Goal: Task Accomplishment & Management: Complete application form

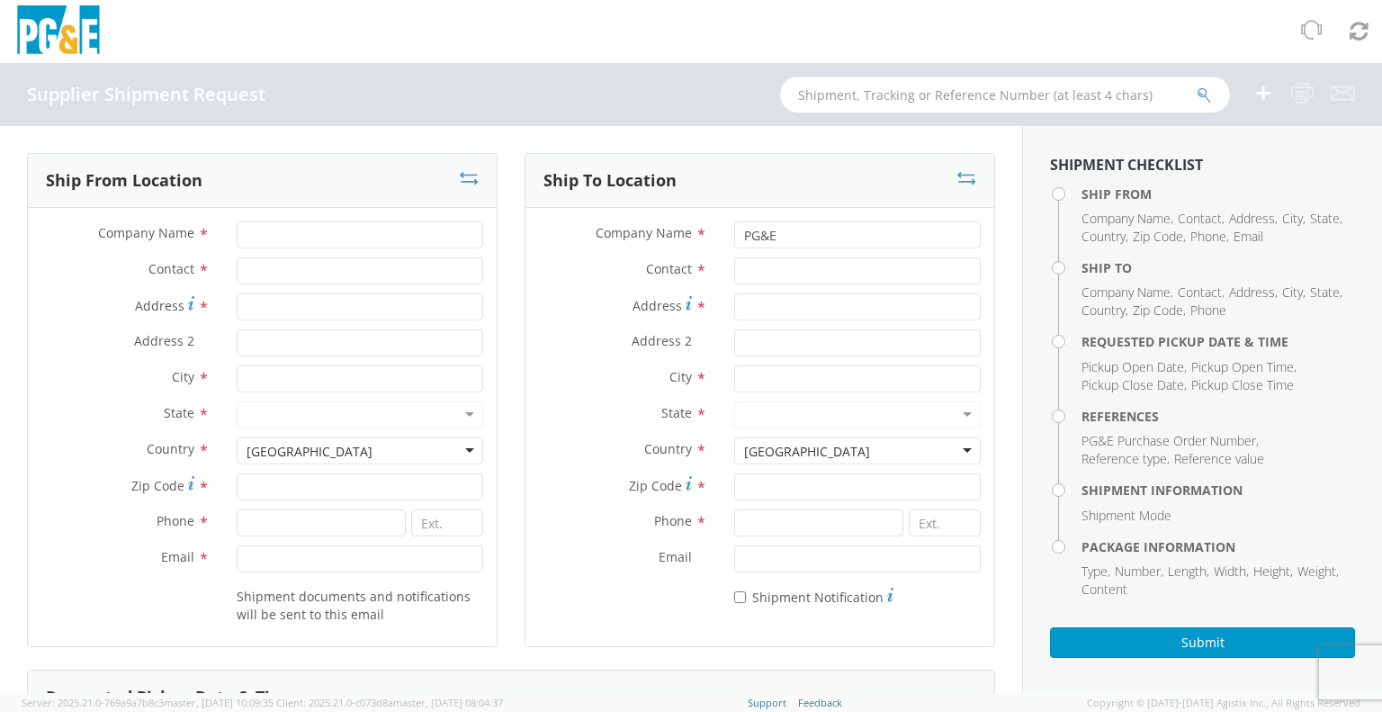
click at [1118, 100] on input "text" at bounding box center [1005, 94] width 450 height 36
type input "7"
type input "57033959"
click at [1201, 92] on icon "submit" at bounding box center [1204, 95] width 15 height 16
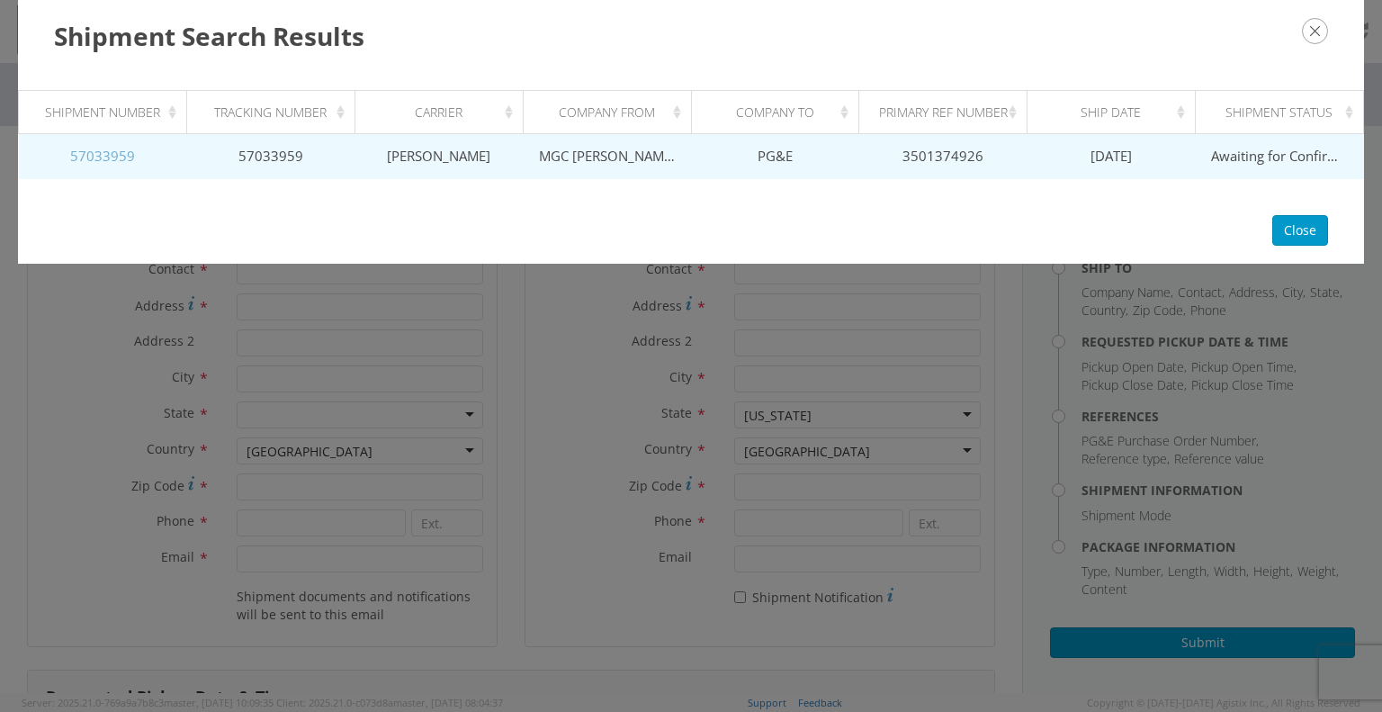
click at [107, 154] on link "57033959" at bounding box center [102, 156] width 65 height 18
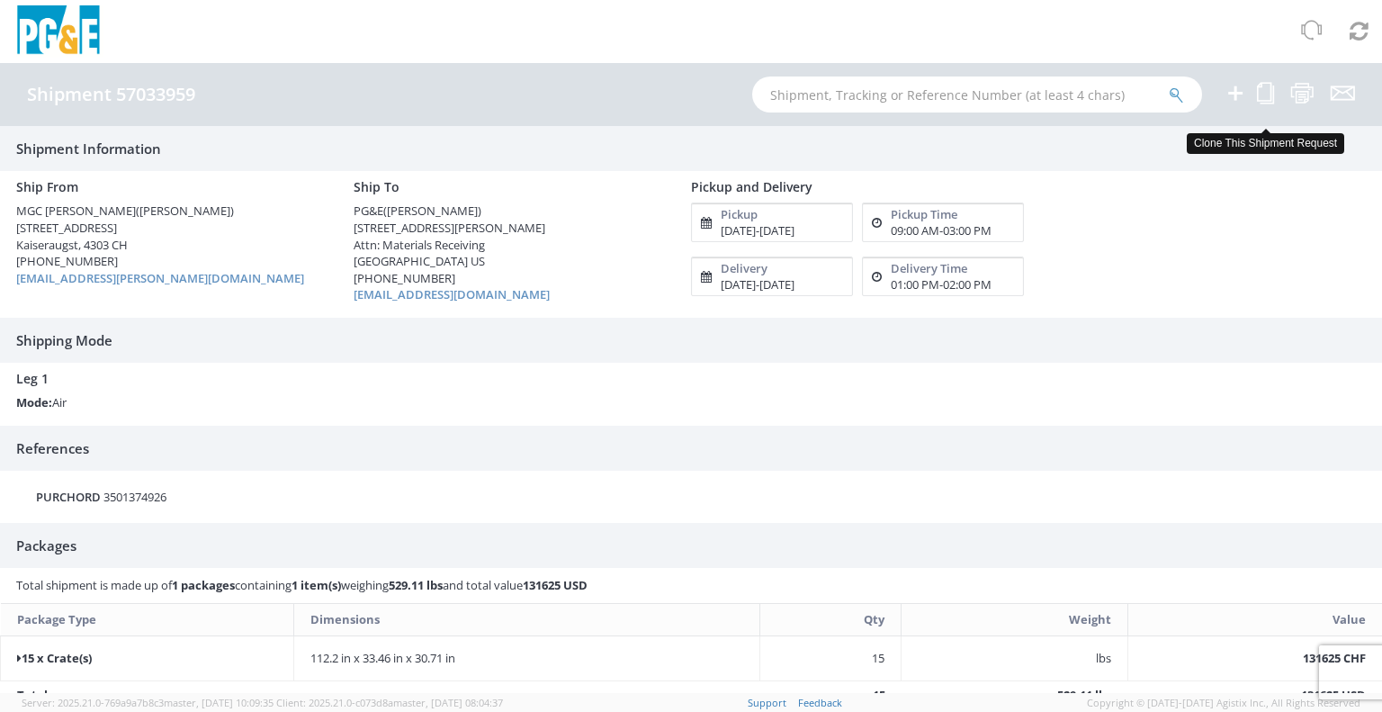
click at [1260, 100] on icon at bounding box center [1265, 93] width 17 height 22
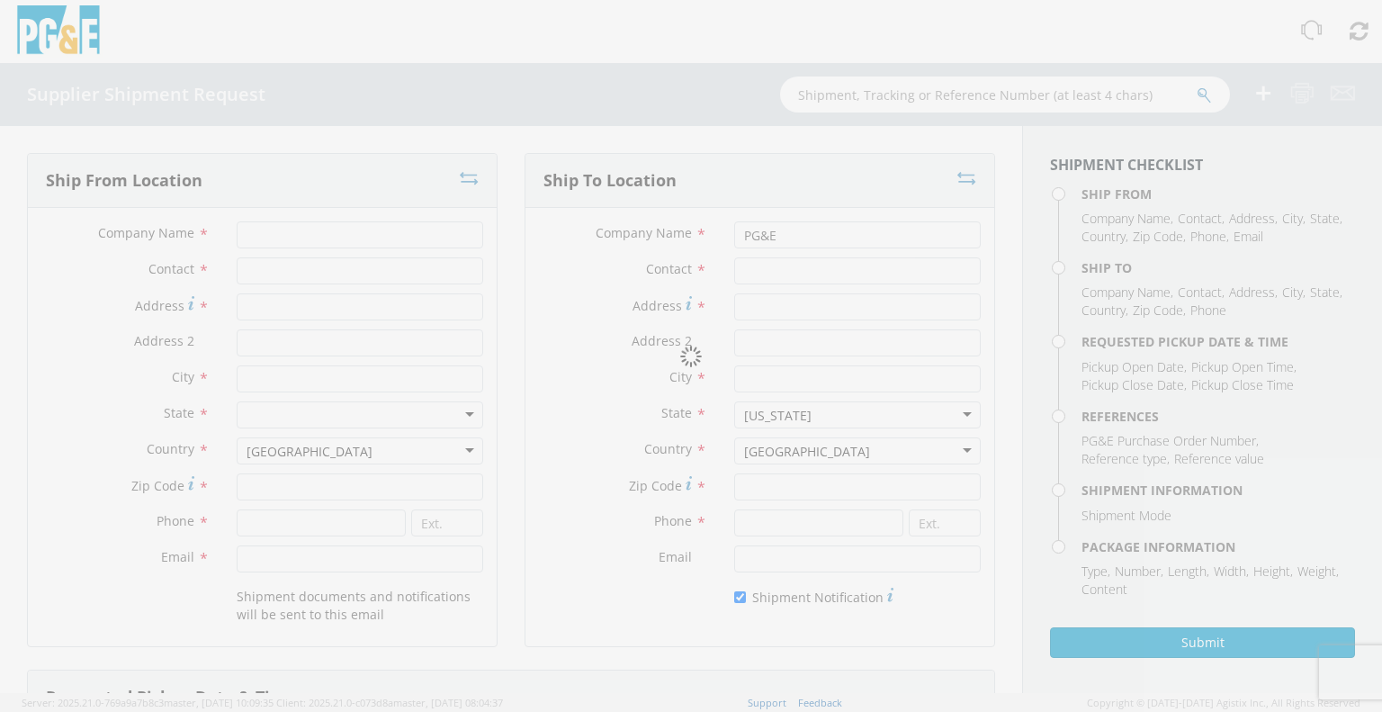
type input "MGC [PERSON_NAME]"
type input "[PERSON_NAME]"
type input "[STREET_ADDRESS]"
type input "Kaiseraugst"
type input "4303"
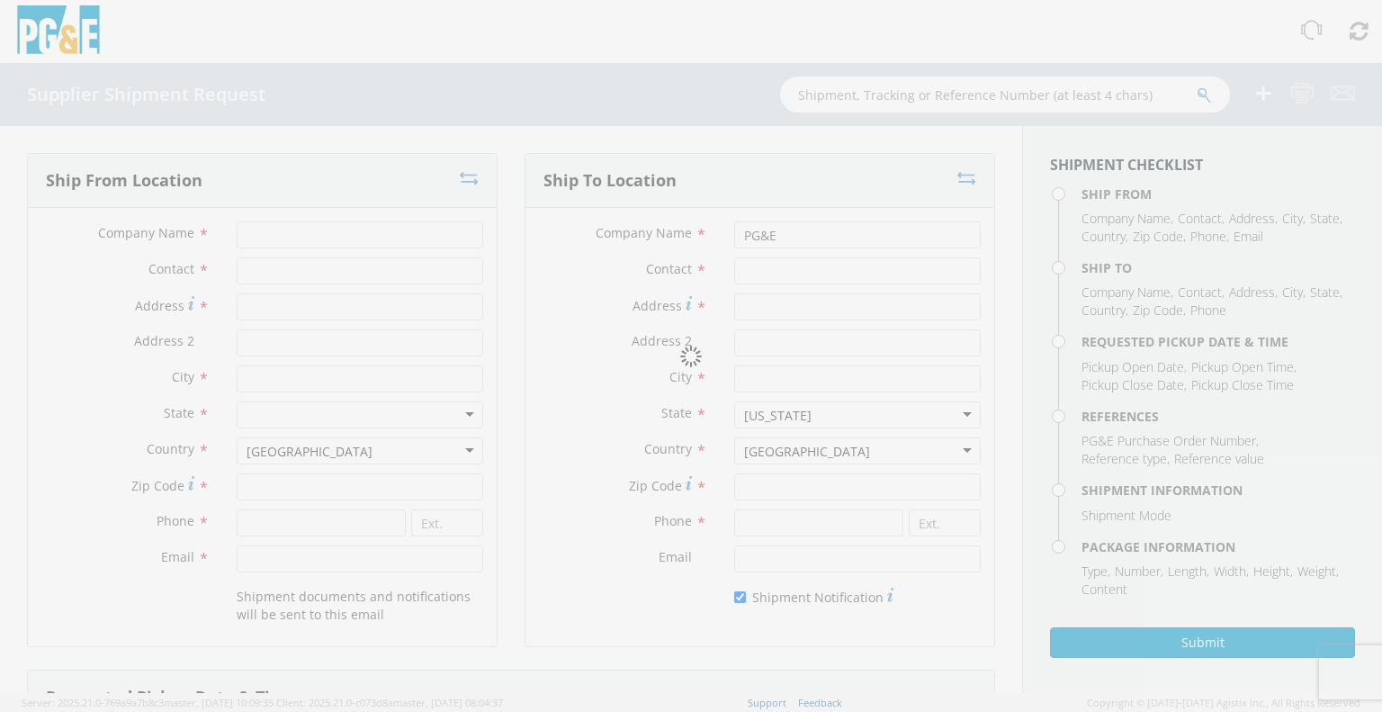
type input "[PHONE_NUMBER]"
type input "[EMAIL_ADDRESS][PERSON_NAME][DOMAIN_NAME]"
type input "[PERSON_NAME]"
type input "[STREET_ADDRESS][PERSON_NAME]"
type input "Attn: Materials Receiving"
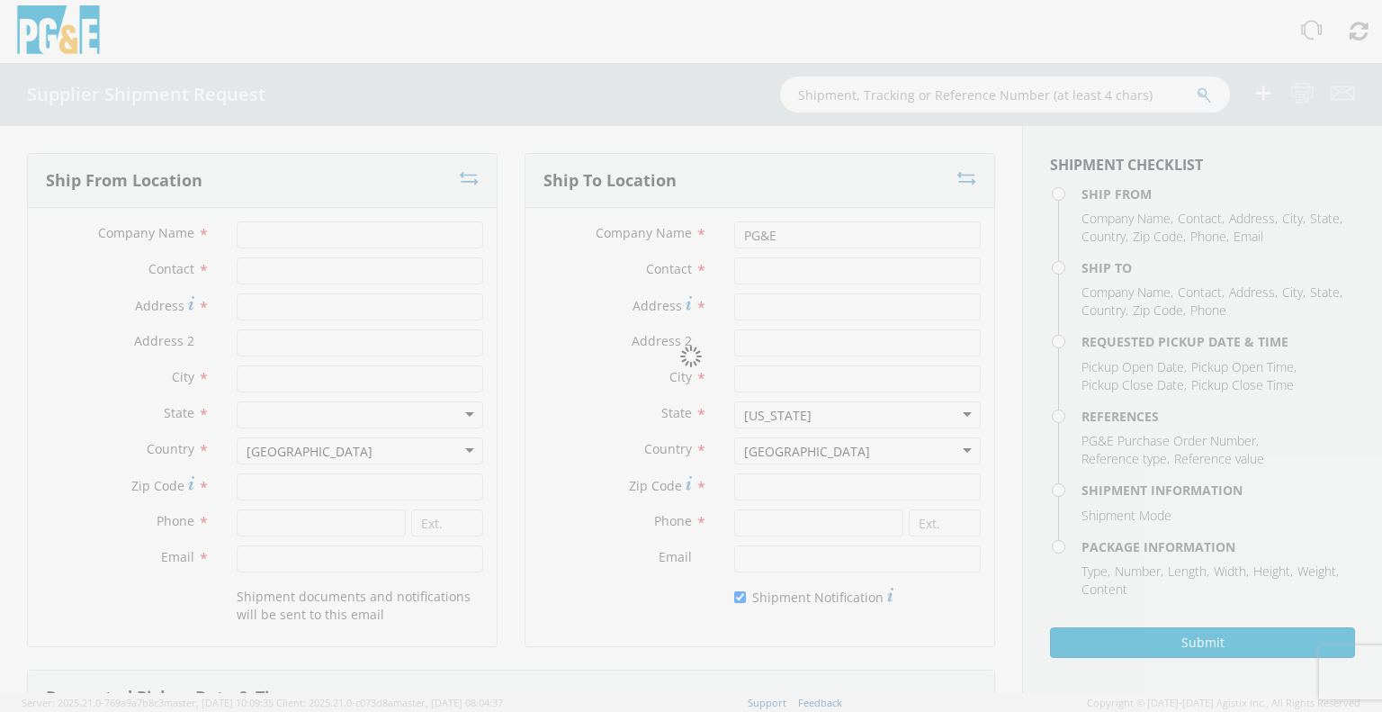
type input "Stockton"
type input "95204"
type input "[PHONE_NUMBER]"
type input "[EMAIL_ADDRESS][DOMAIN_NAME]"
checkbox input "true"
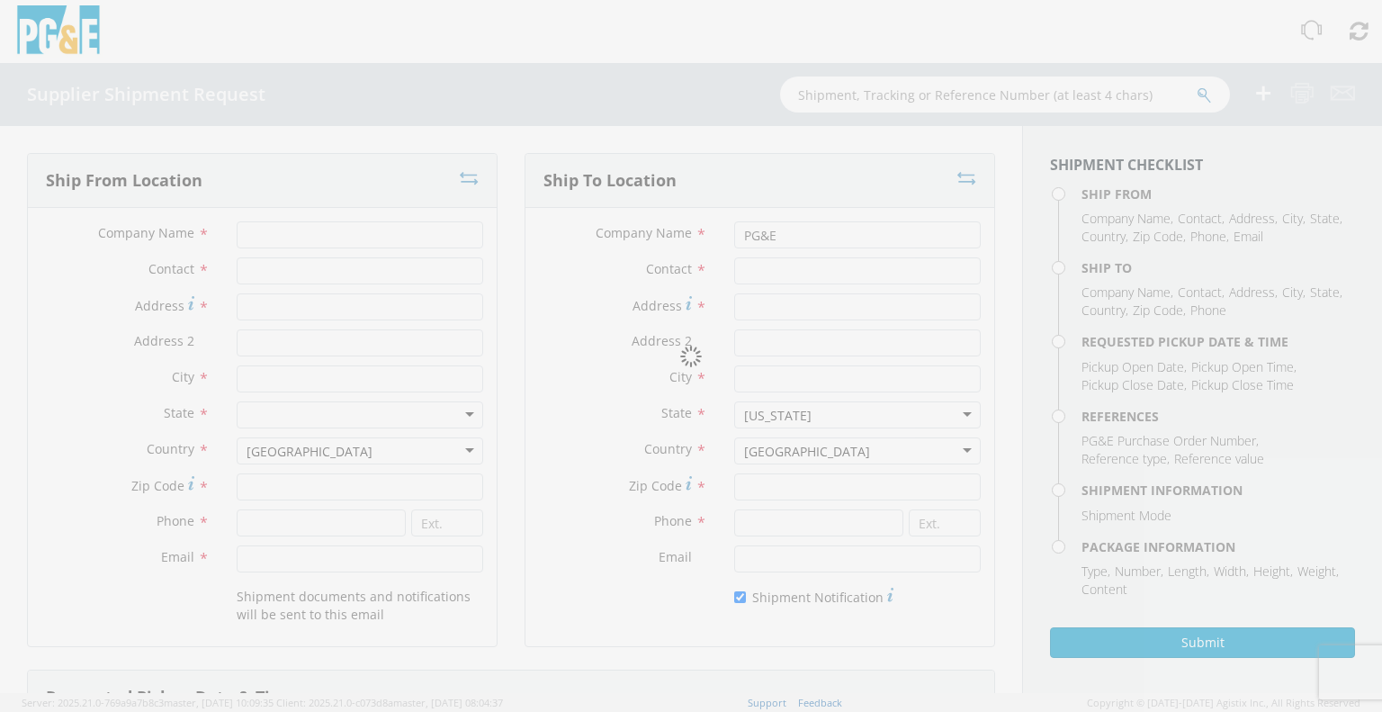
type input "[DATE]"
type input "9:00 AM"
type input "[DATE]"
type input "3:00 PM"
type input "3501374926"
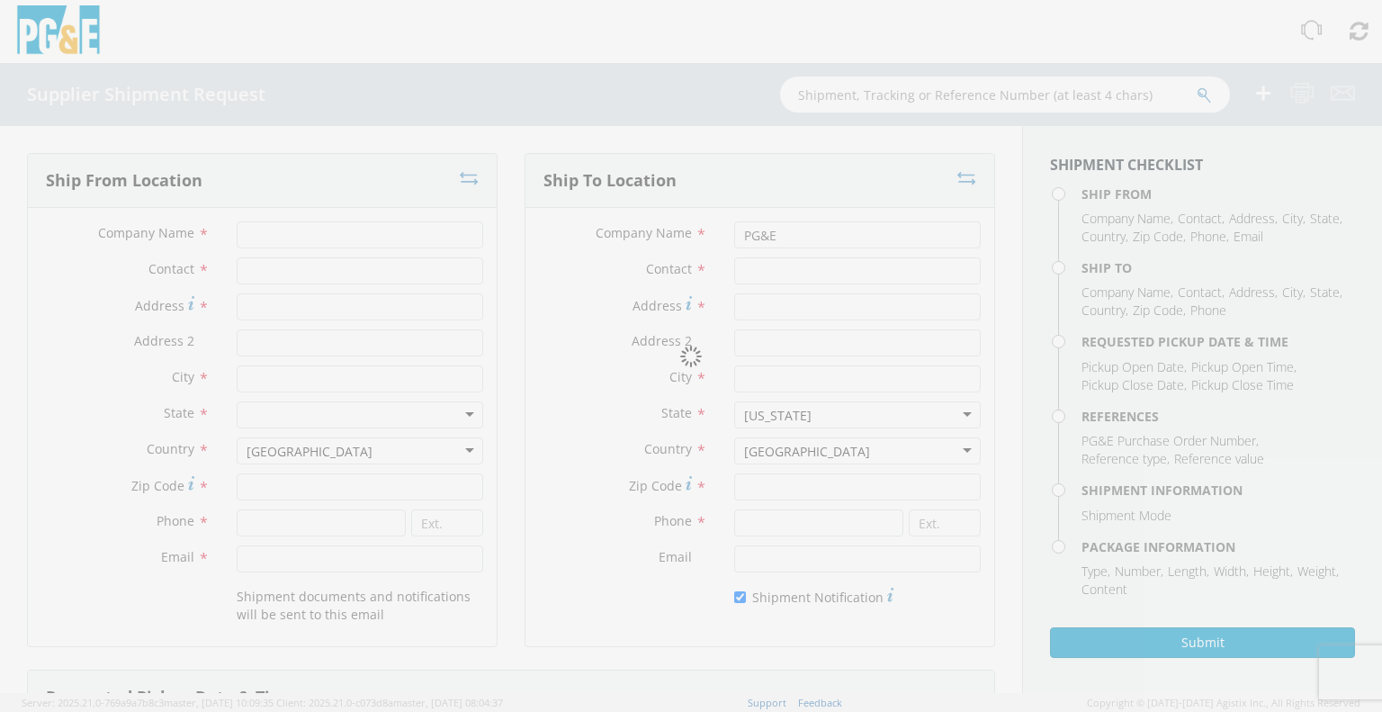
type textarea "This is an expedited international air freight shipment with US ground dedicate…"
type input "15"
type input "285"
type input "85"
type input "78"
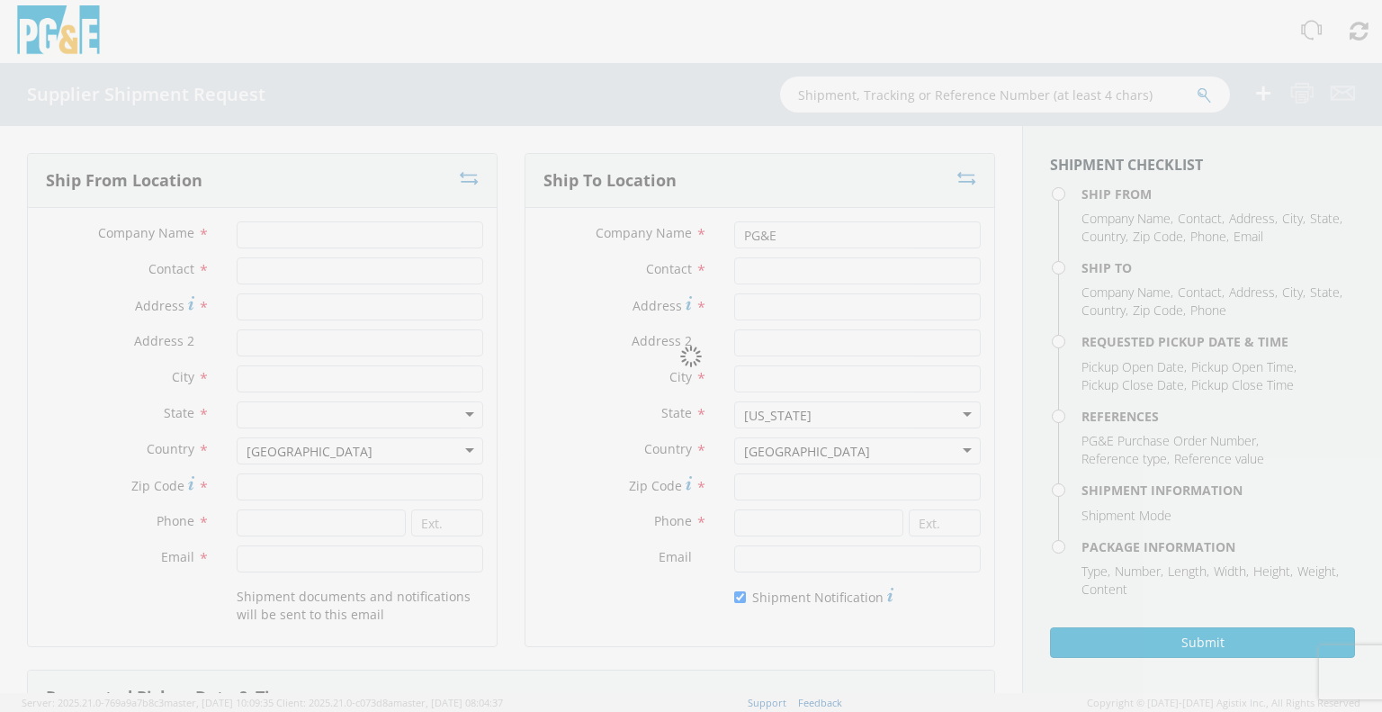
type input "108.86"
select select "KGS"
type textarea "Shipment #57033959 has been booked; once the carrier confirms the shipment you …"
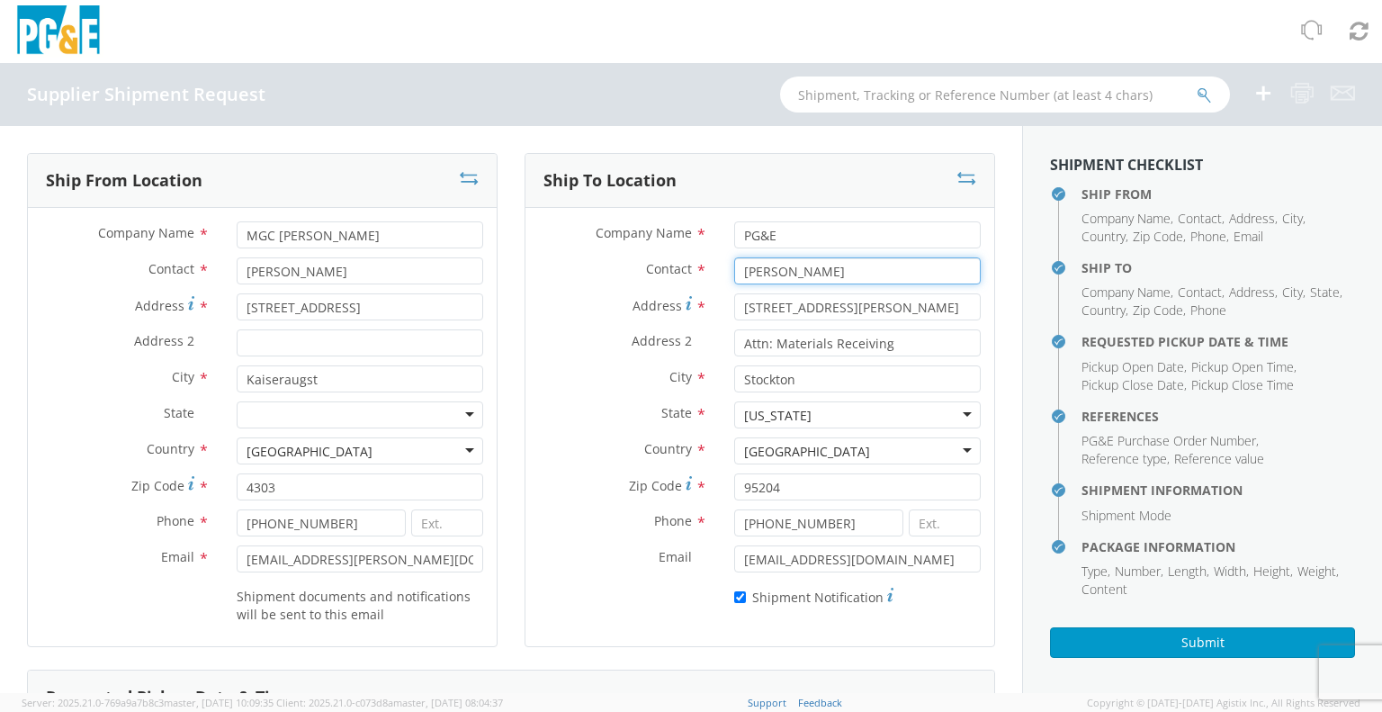
drag, startPoint x: 795, startPoint y: 275, endPoint x: 846, endPoint y: 276, distance: 50.4
click at [796, 274] on input "[PERSON_NAME]" at bounding box center [857, 270] width 247 height 27
type input "J"
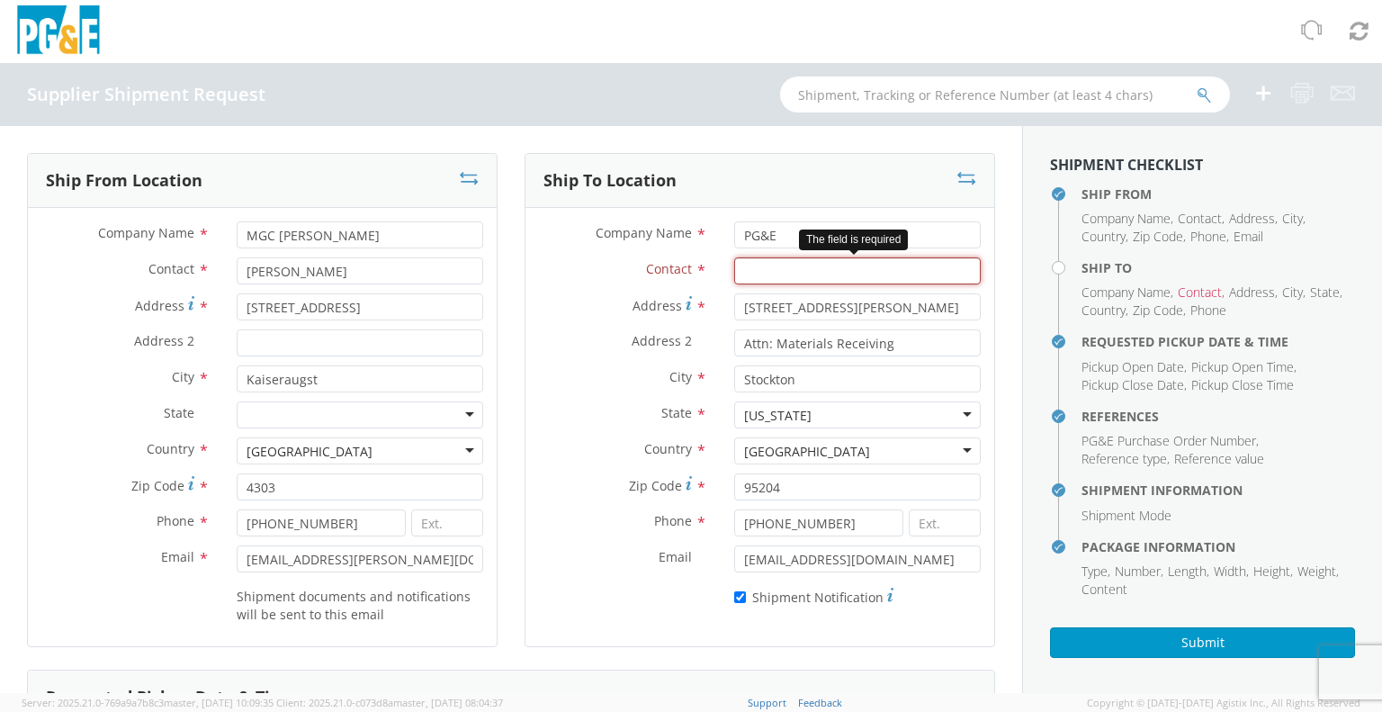
paste input "[PERSON_NAME]"
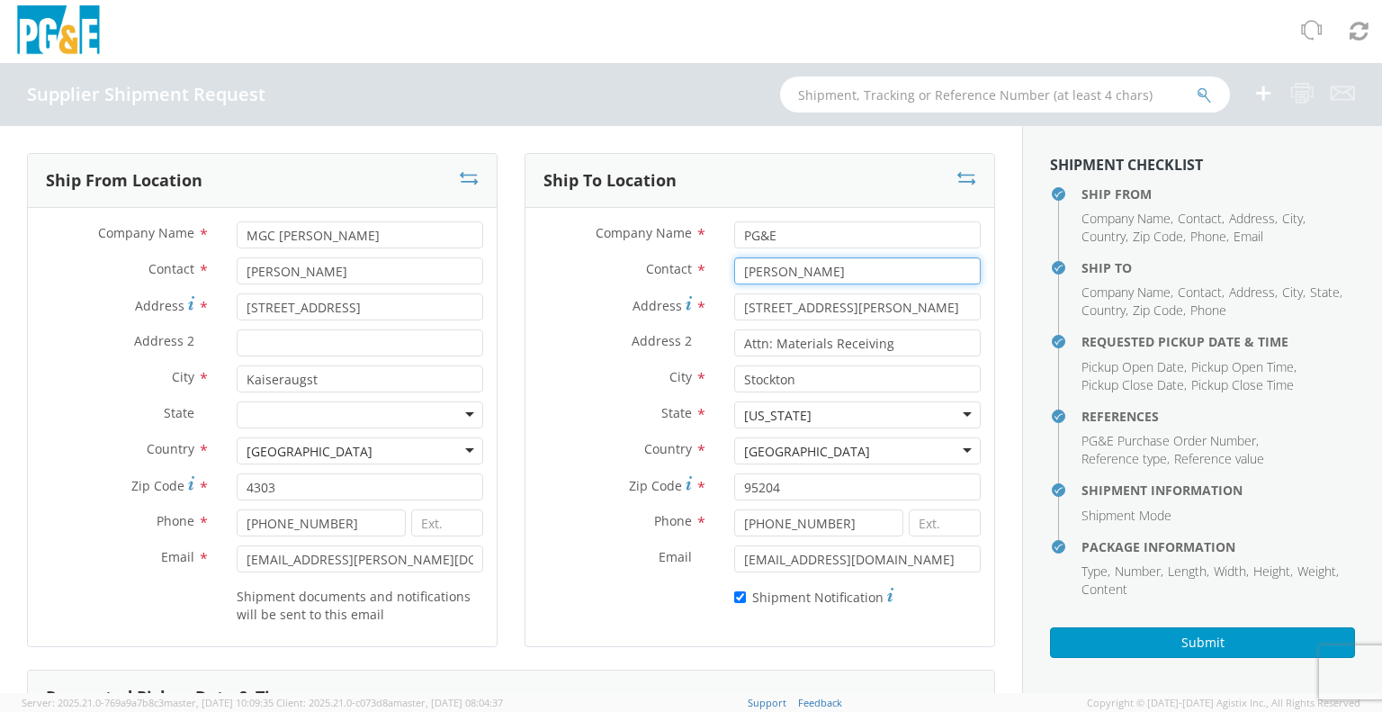
type input "[PERSON_NAME]"
drag, startPoint x: 862, startPoint y: 310, endPoint x: 711, endPoint y: 309, distance: 151.2
click at [721, 309] on div "[STREET_ADDRESS][PERSON_NAME]" at bounding box center [858, 306] width 274 height 27
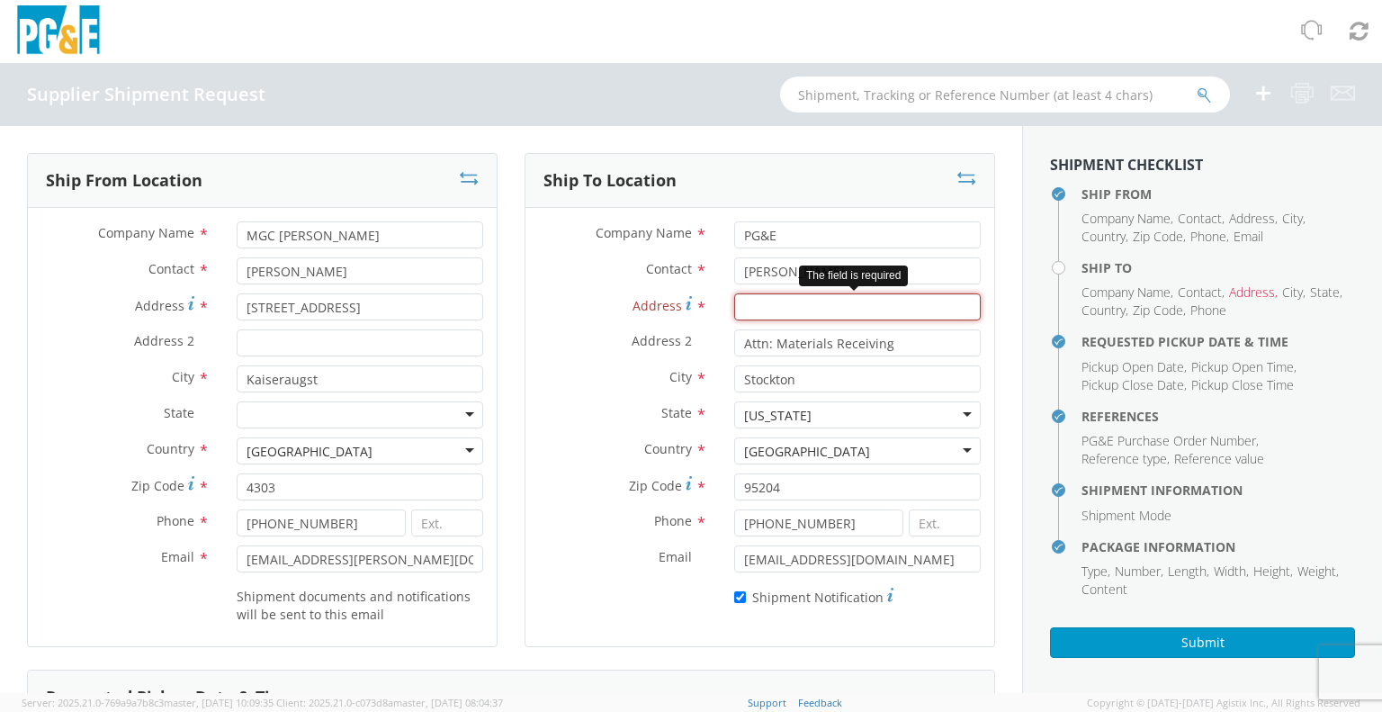
paste input "[GEOGRAPHIC_DATA]."
type input "[GEOGRAPHIC_DATA]."
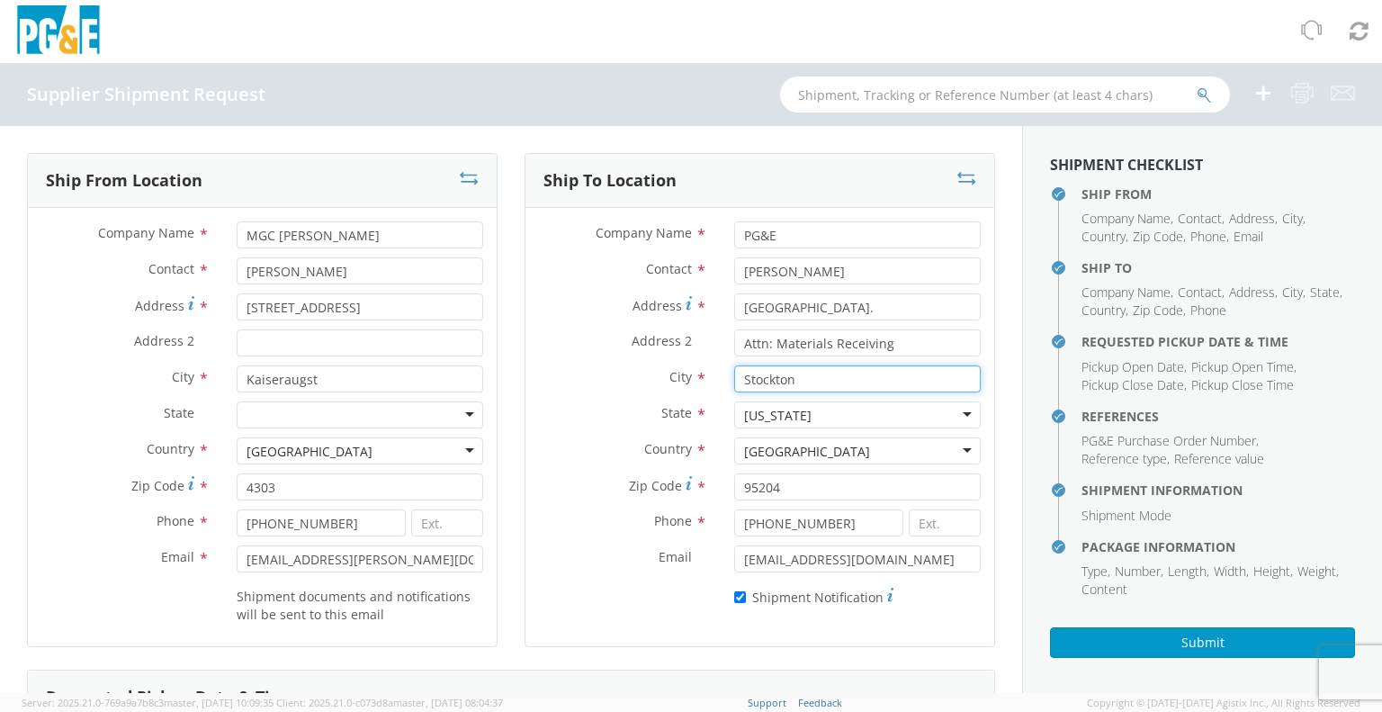
click at [796, 380] on input "Stockton" at bounding box center [857, 378] width 247 height 27
type input "S"
type input "Livermore"
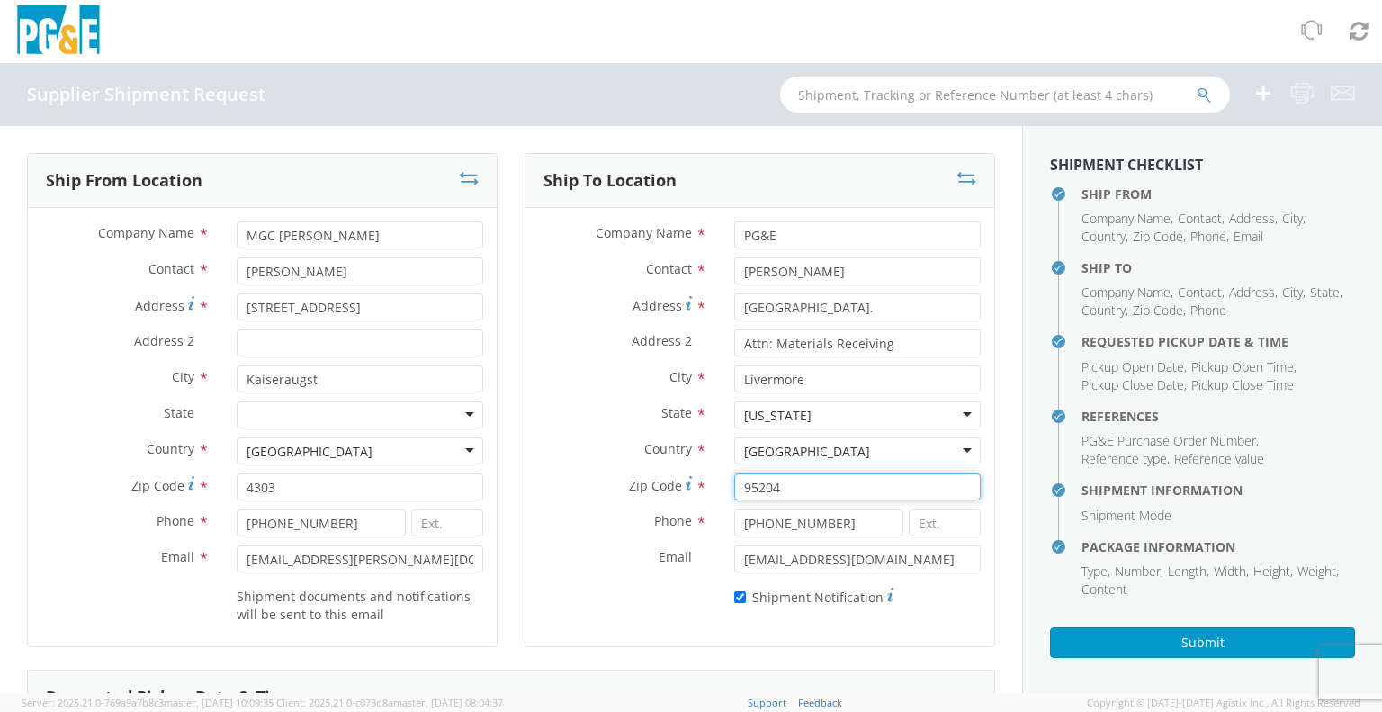
click at [787, 489] on input "95204" at bounding box center [857, 486] width 247 height 27
type input "9"
type input "94550"
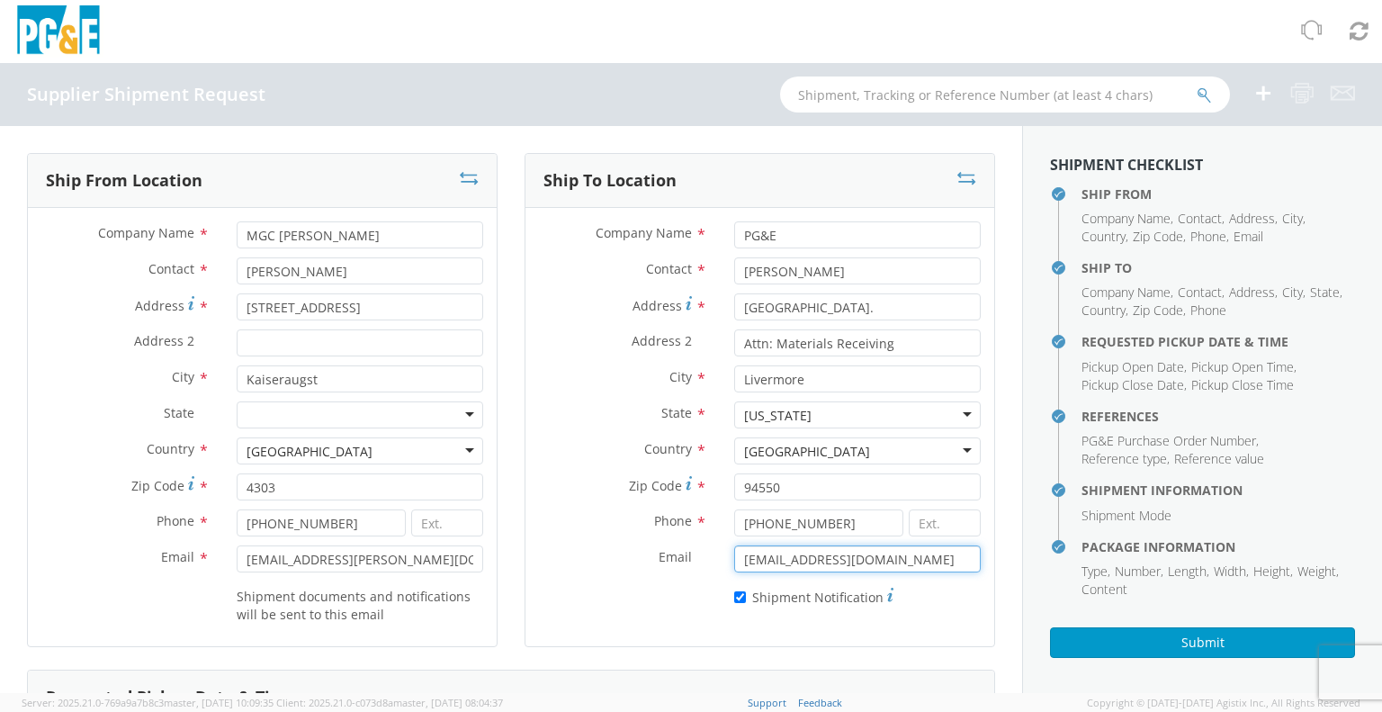
click at [828, 561] on input "[EMAIL_ADDRESS][DOMAIN_NAME]" at bounding box center [857, 558] width 247 height 27
type input "[EMAIL_ADDRESS][DOMAIN_NAME]"
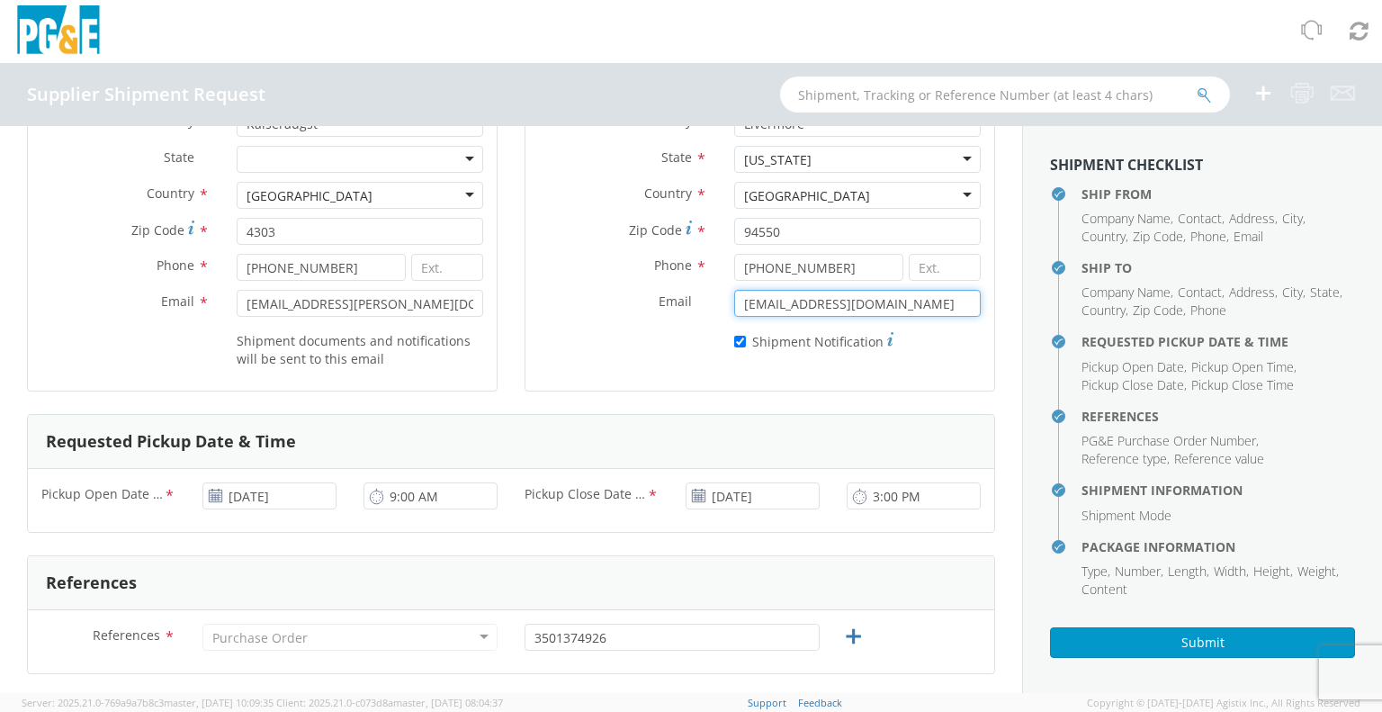
scroll to position [360, 0]
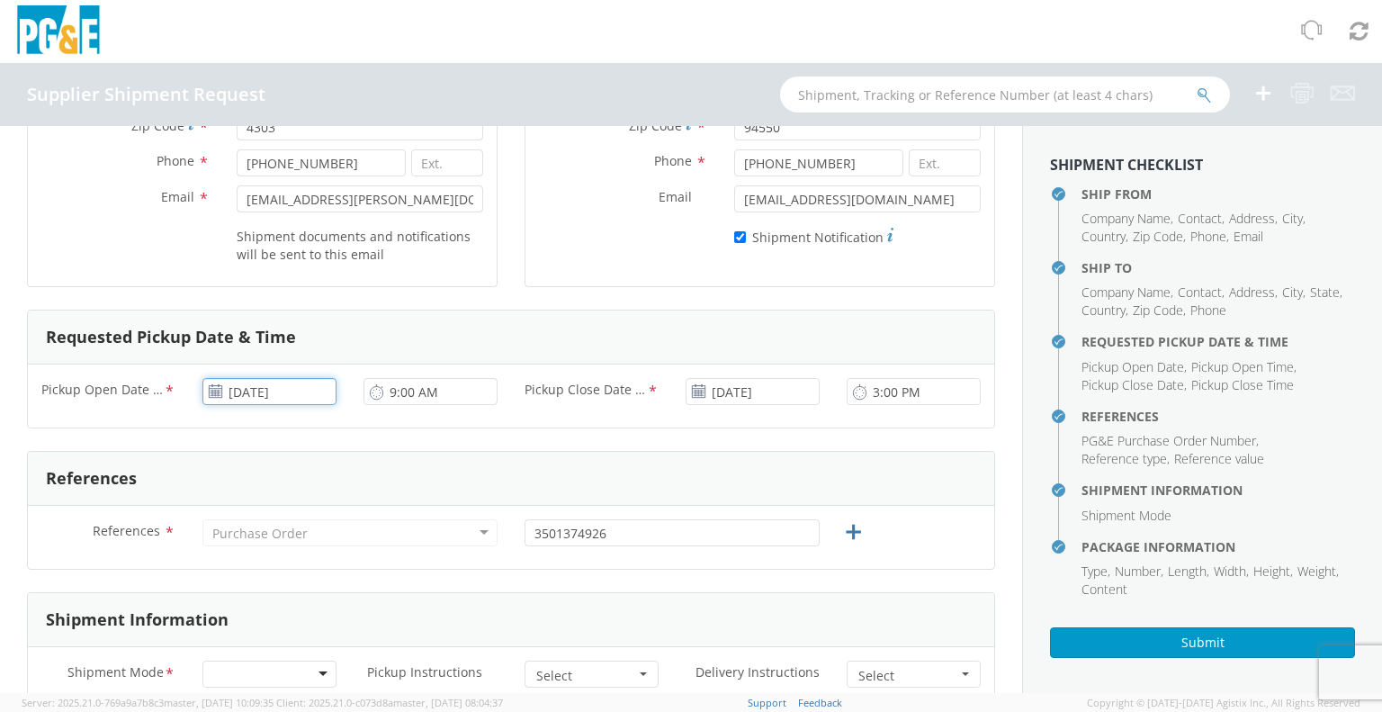
click at [234, 392] on input "[DATE]" at bounding box center [269, 391] width 134 height 27
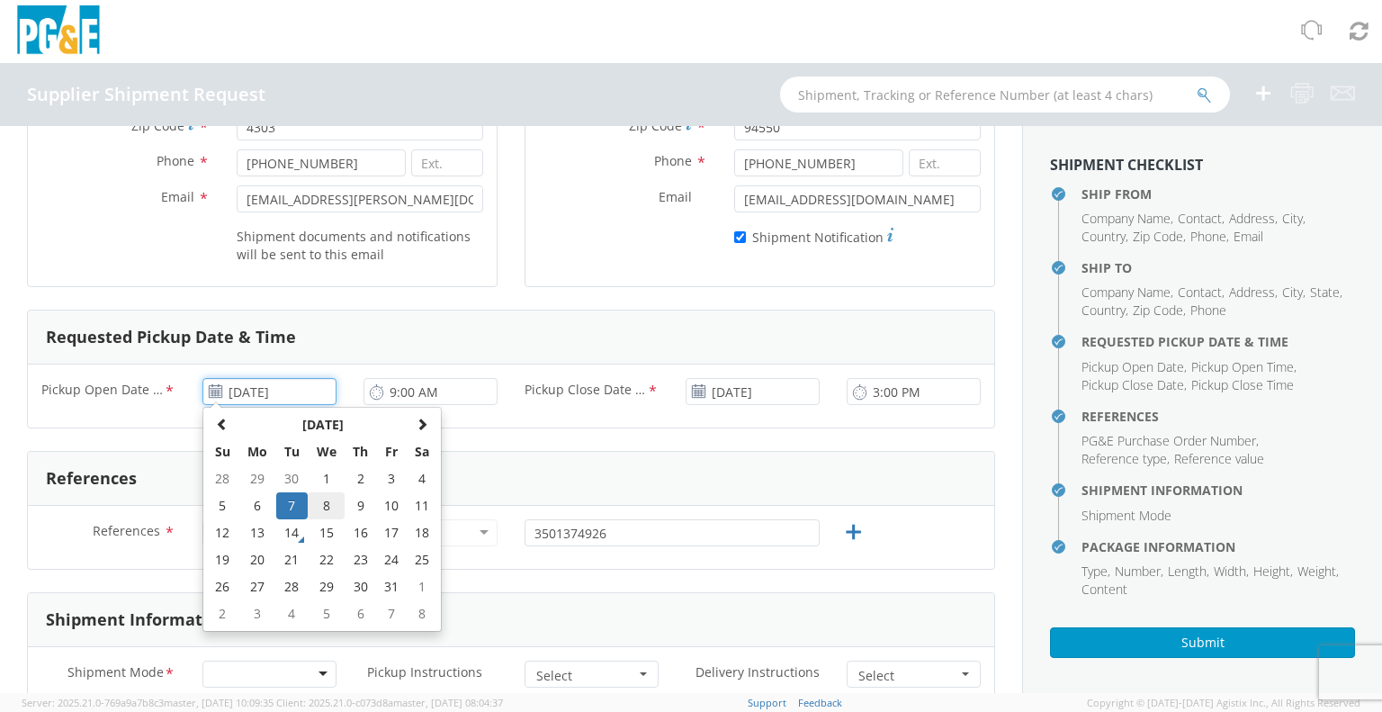
click at [328, 496] on td "8" at bounding box center [327, 505] width 38 height 27
type input "[DATE]"
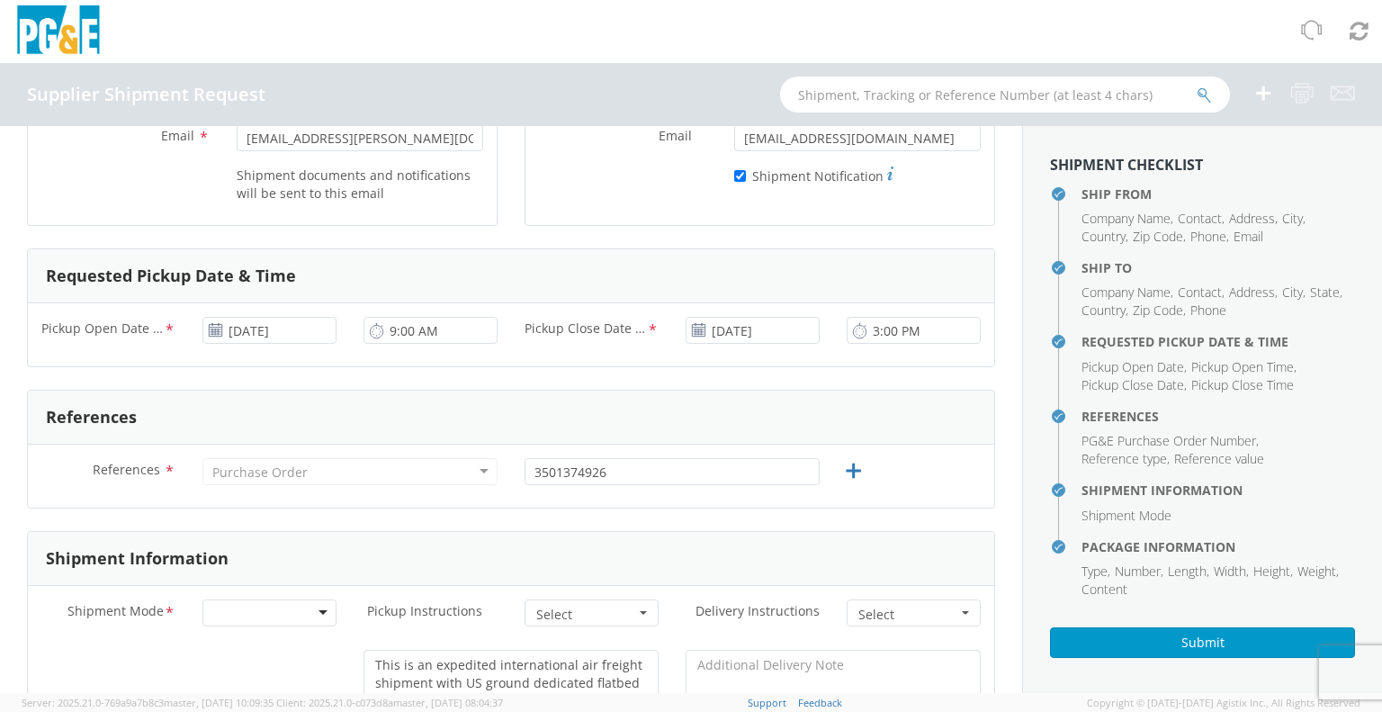
scroll to position [540, 0]
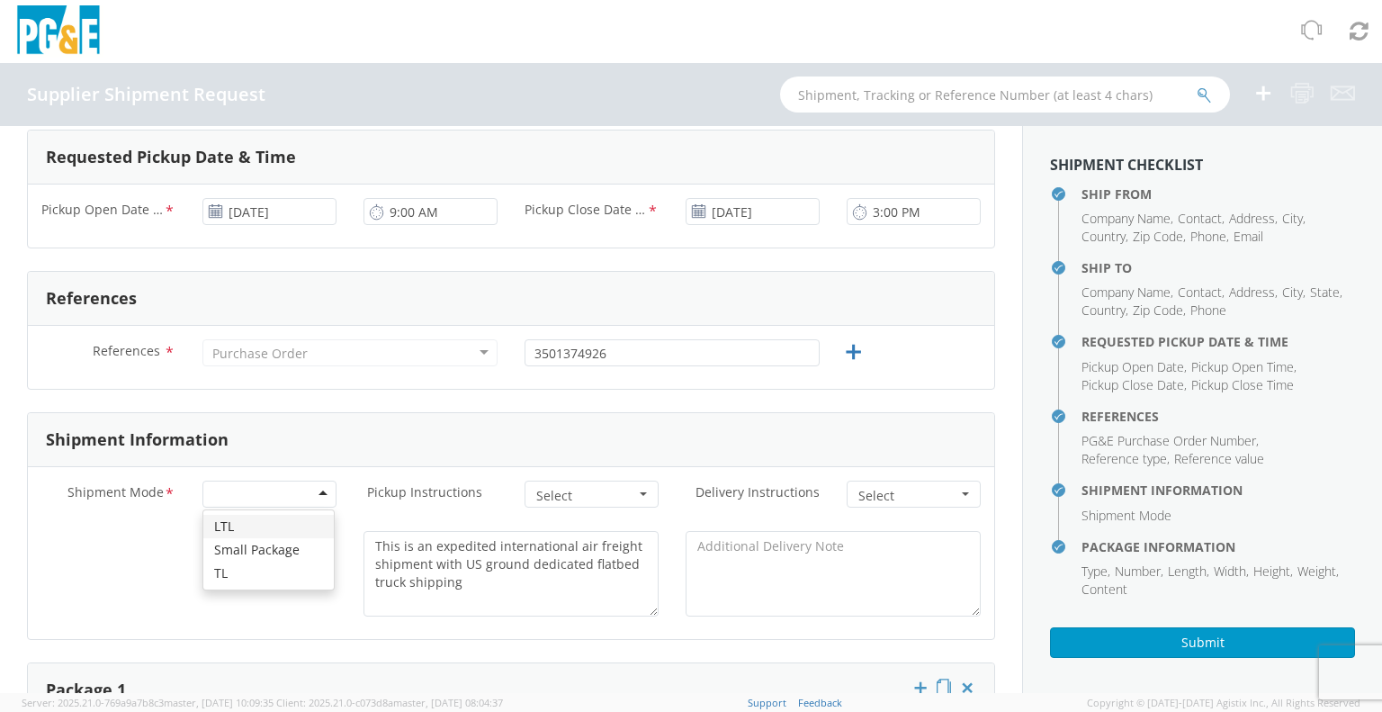
click at [317, 492] on div at bounding box center [269, 493] width 134 height 27
click at [274, 543] on div "No" at bounding box center [269, 544] width 134 height 27
click at [564, 495] on span "Select" at bounding box center [585, 496] width 99 height 18
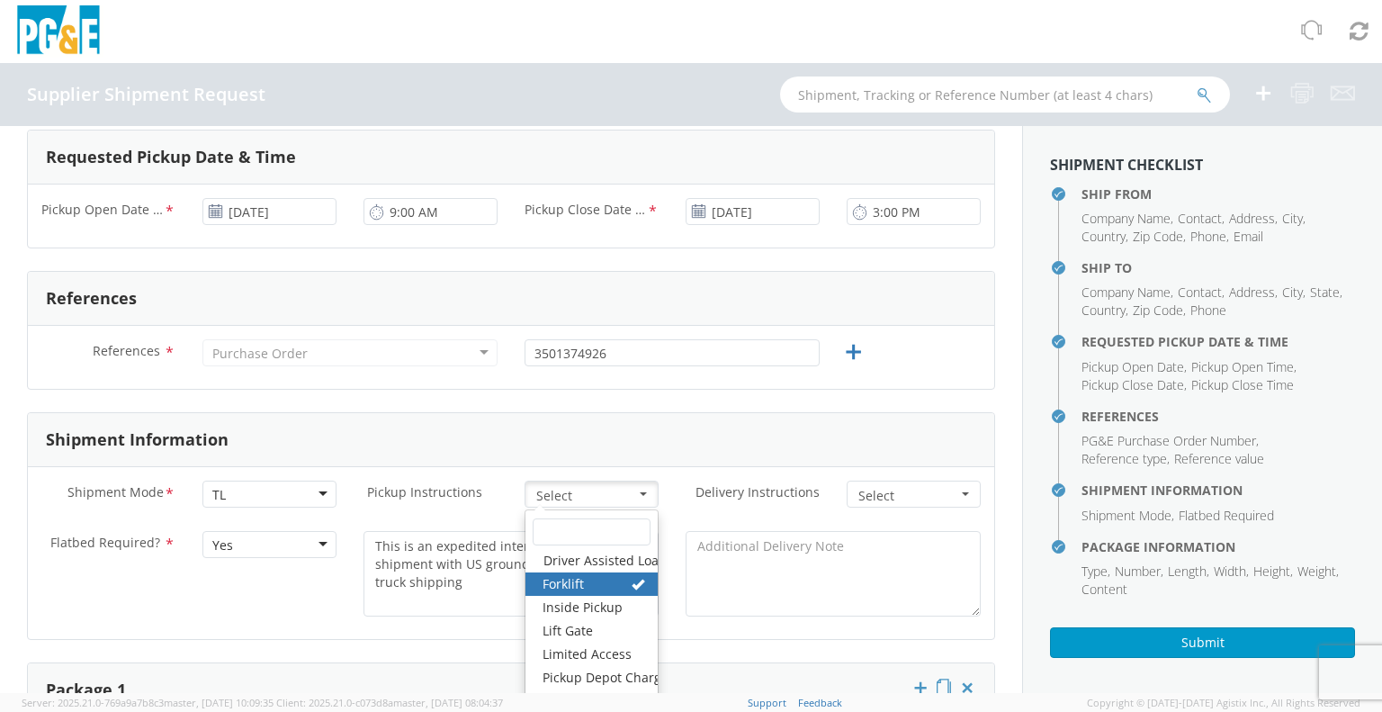
click at [564, 495] on span "Select" at bounding box center [585, 496] width 99 height 18
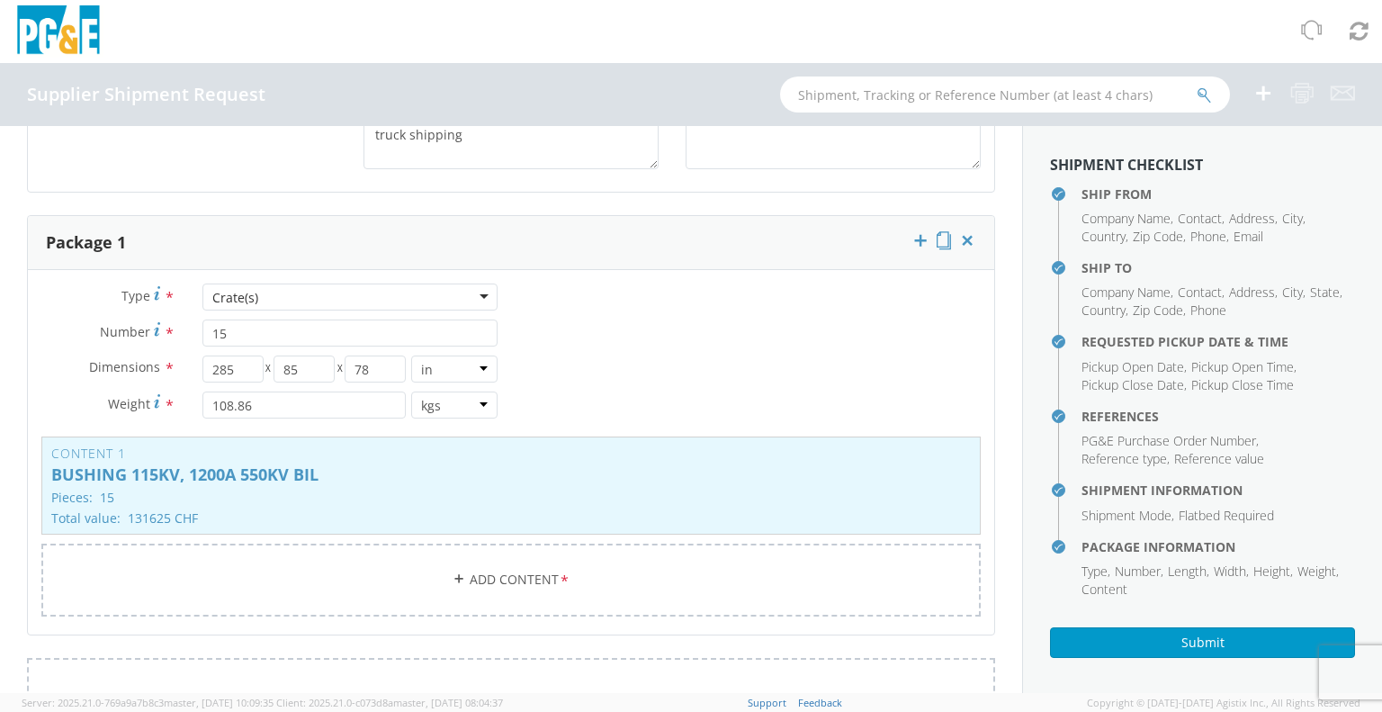
scroll to position [990, 0]
click at [229, 330] on input "15" at bounding box center [349, 330] width 295 height 27
type input "1"
click at [479, 366] on select "in cm ft" at bounding box center [454, 366] width 86 height 27
select select "CM"
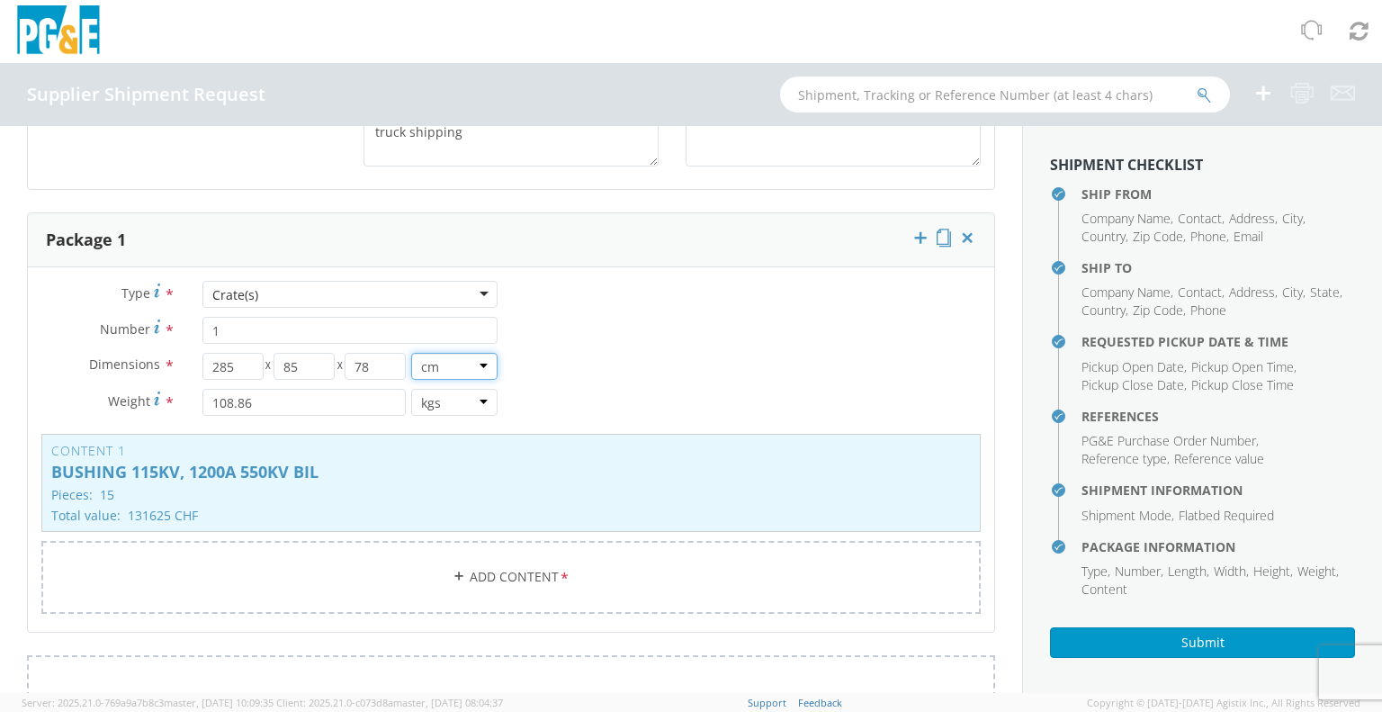
click at [411, 353] on select "in cm ft" at bounding box center [454, 366] width 86 height 27
type input "723.9"
type input "215.9"
type input "198.12"
click at [240, 370] on input "723.9" at bounding box center [232, 366] width 61 height 27
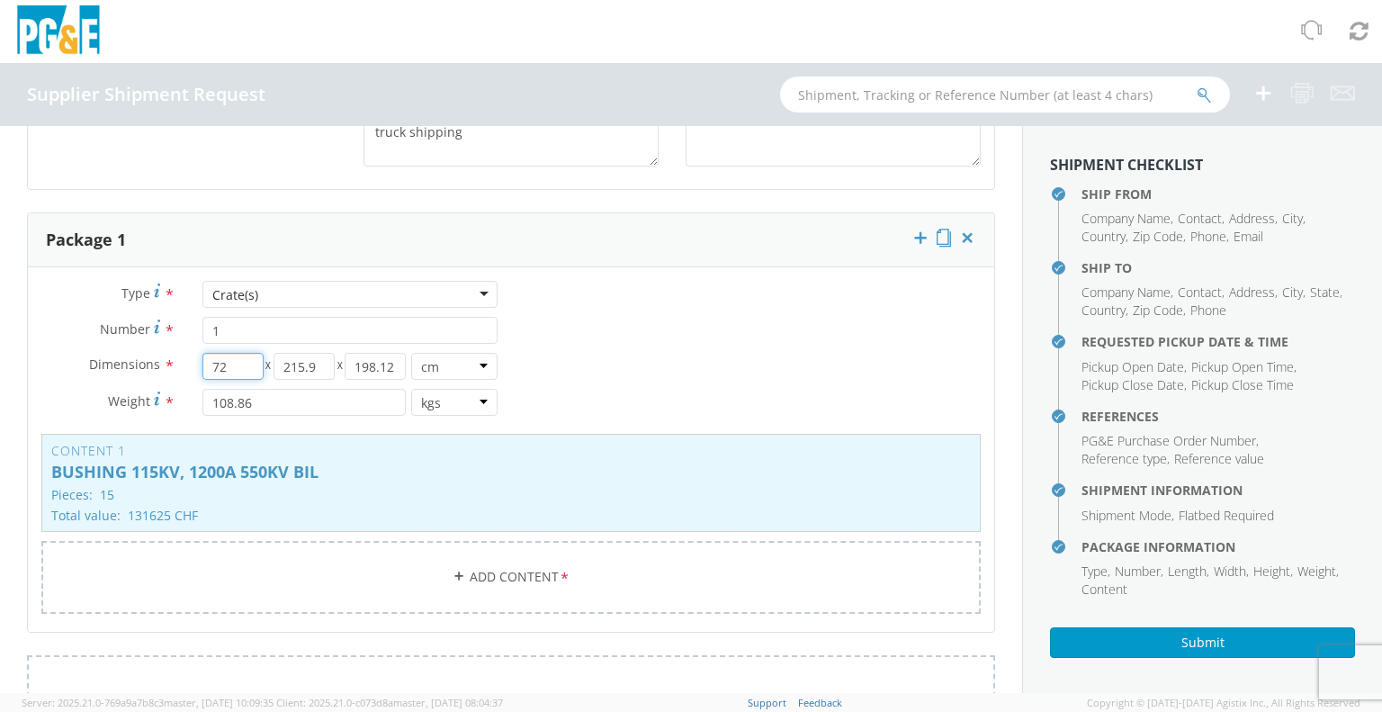
type input "7"
type input "305"
click at [322, 366] on input "215.9" at bounding box center [304, 366] width 61 height 27
type input "2"
type input "85"
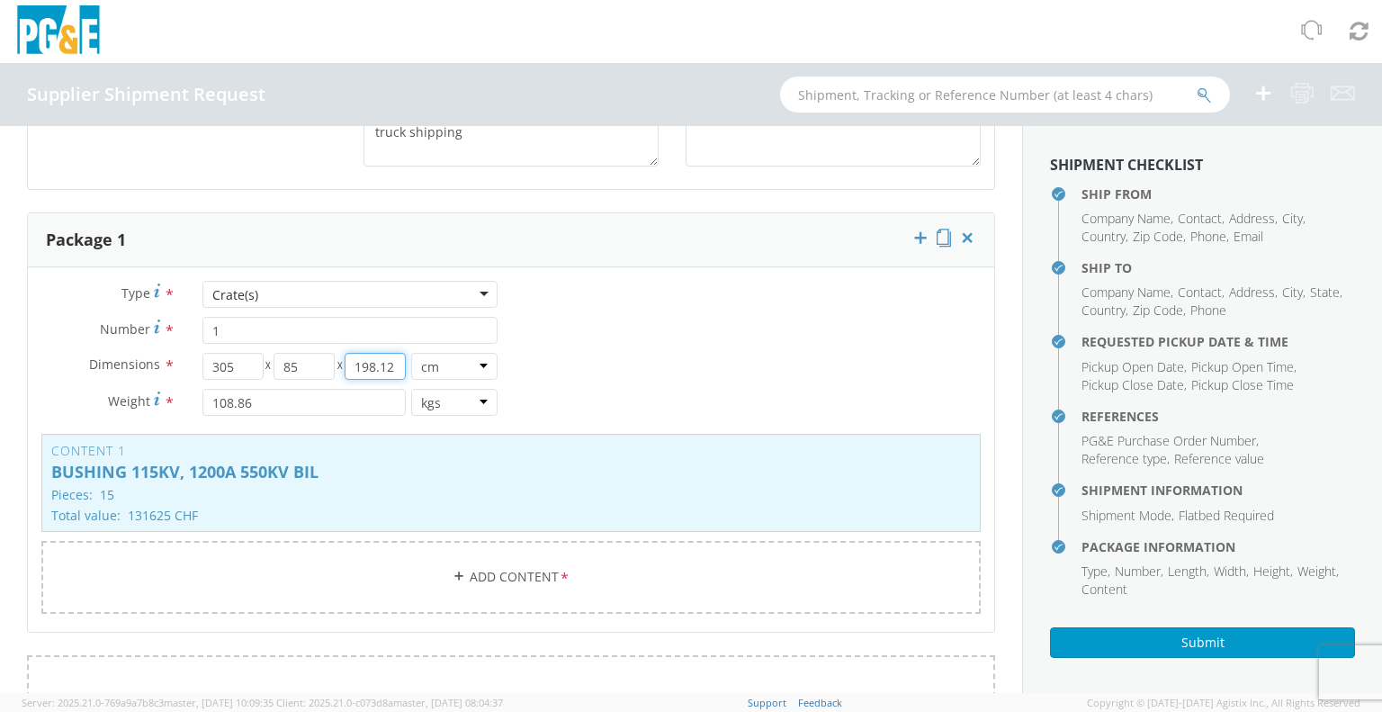
click at [386, 370] on input "198.12" at bounding box center [375, 366] width 61 height 27
type input "1"
type input "78"
click at [268, 395] on input "108.86" at bounding box center [303, 402] width 203 height 27
type input "1"
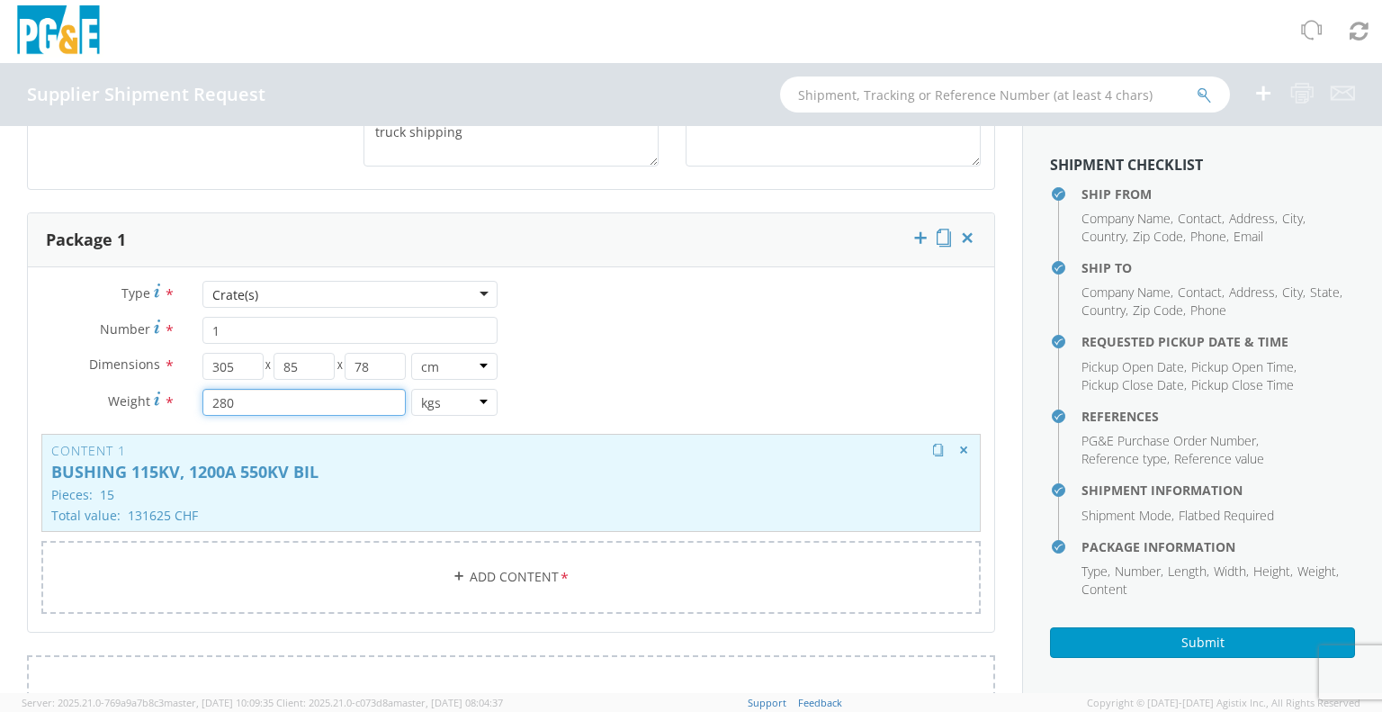
type input "280"
click at [276, 471] on p "BUSHING 115KV, 1200A 550KV BIL" at bounding box center [511, 472] width 920 height 18
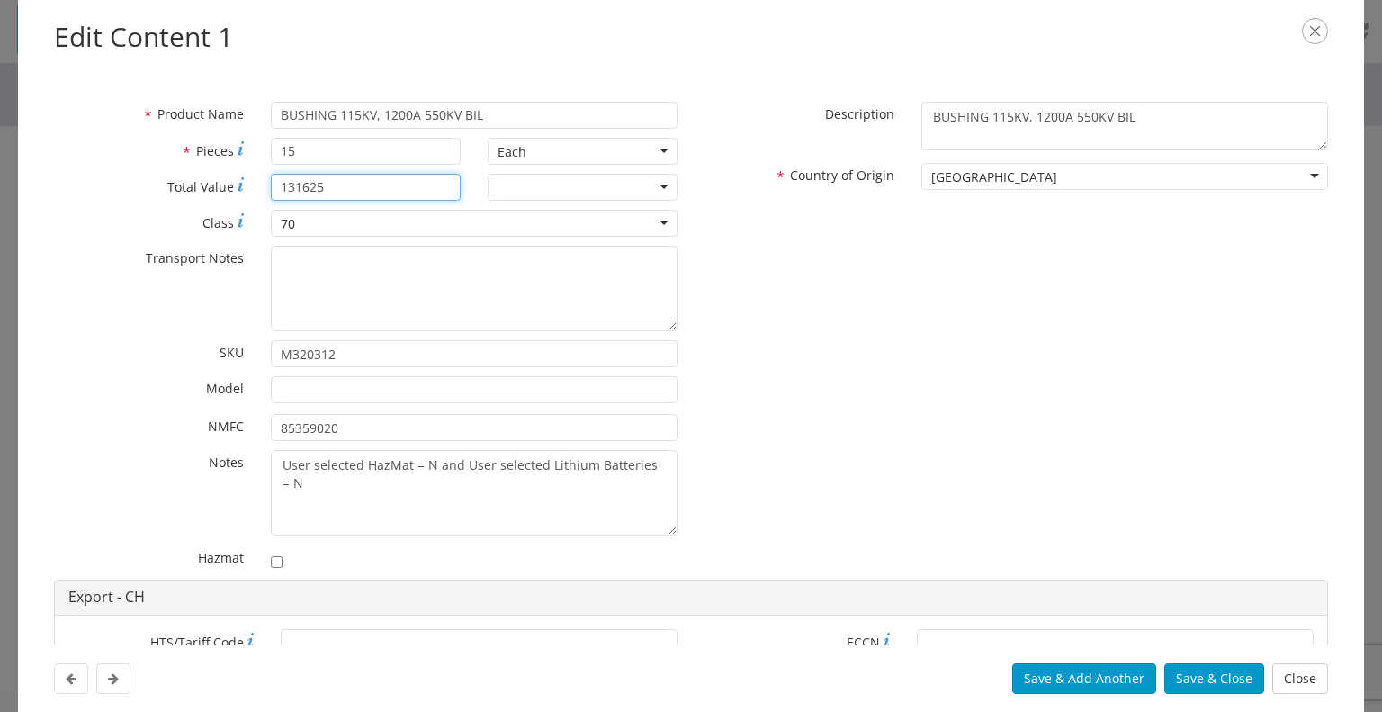
click at [326, 191] on input "131625" at bounding box center [366, 187] width 190 height 27
type input "1"
type input "2500"
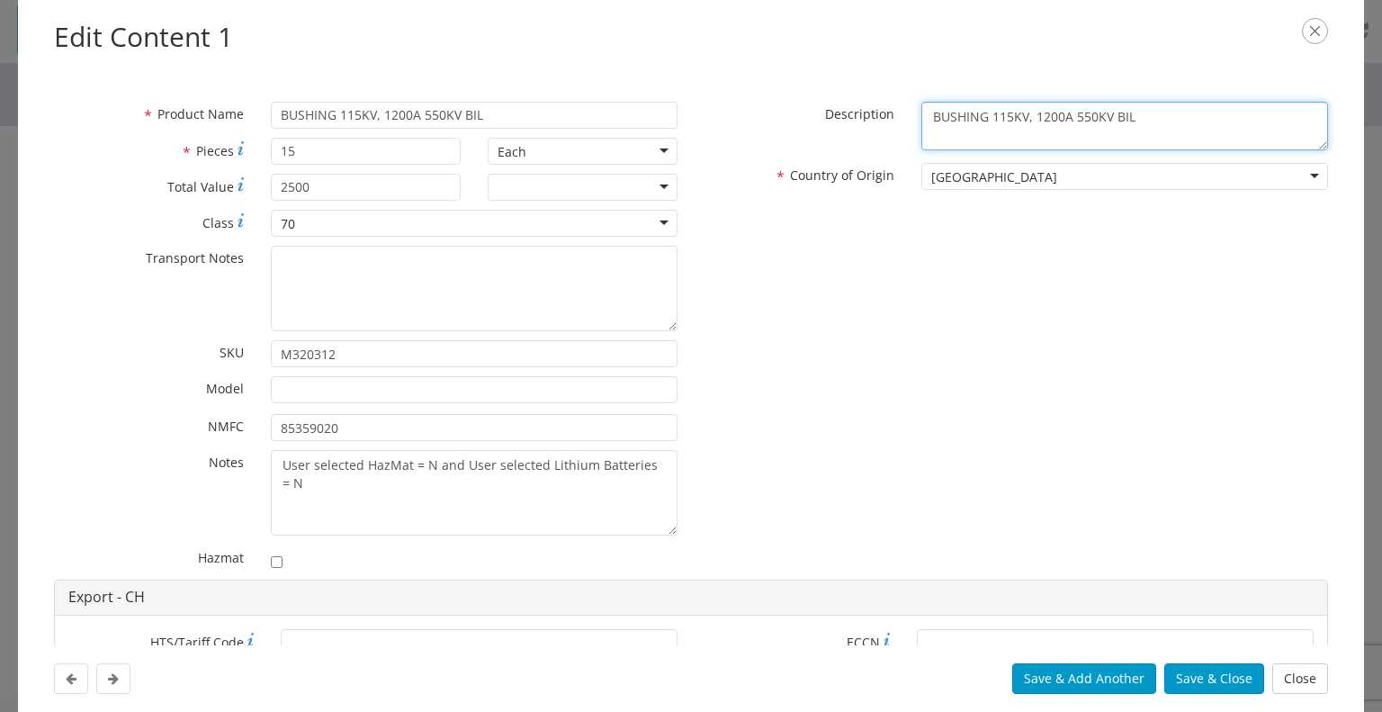
click at [990, 112] on textarea "BUSHING 115KV, 1200A 550KV BIL" at bounding box center [1124, 126] width 407 height 49
click at [1065, 117] on textarea "BUSHING 138KV, 1200A 550KV BIL" at bounding box center [1124, 126] width 407 height 49
type textarea "BUSHING 138KV, 1200A 650KV BIL"
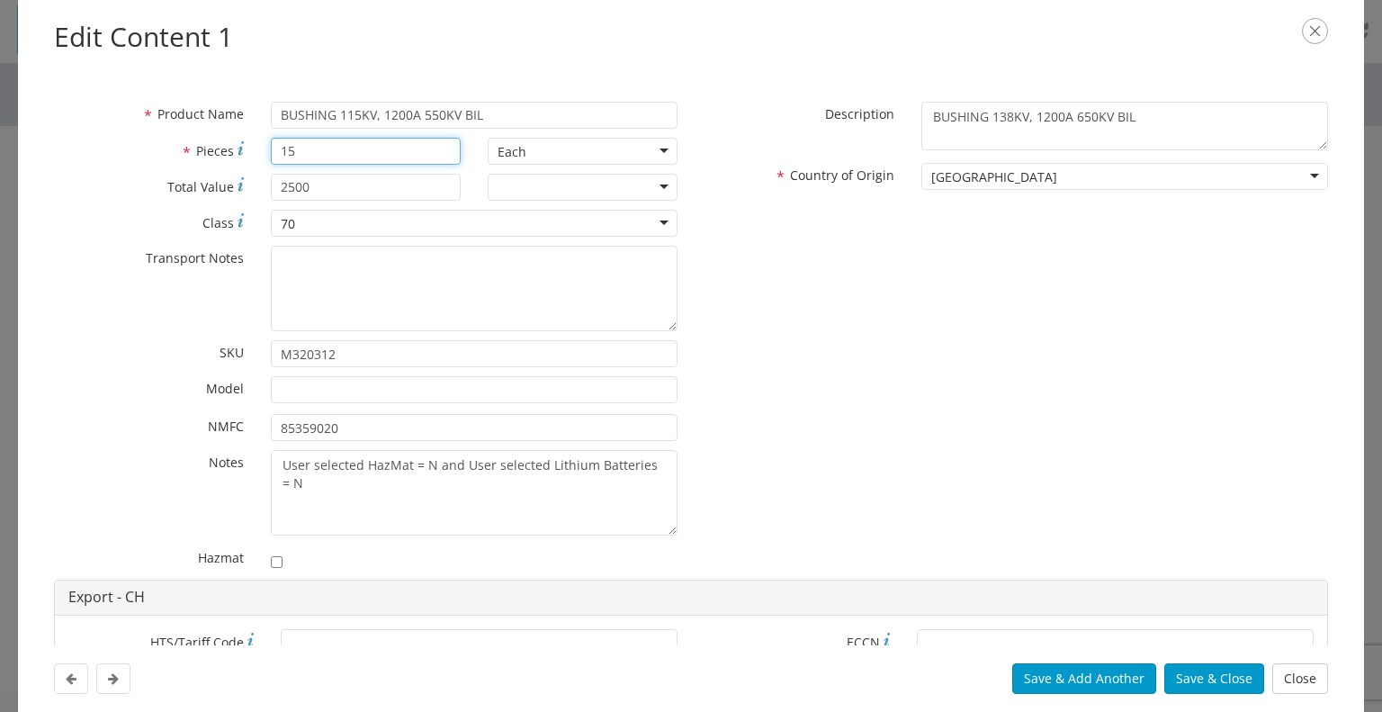
click at [303, 154] on input "15" at bounding box center [366, 151] width 190 height 27
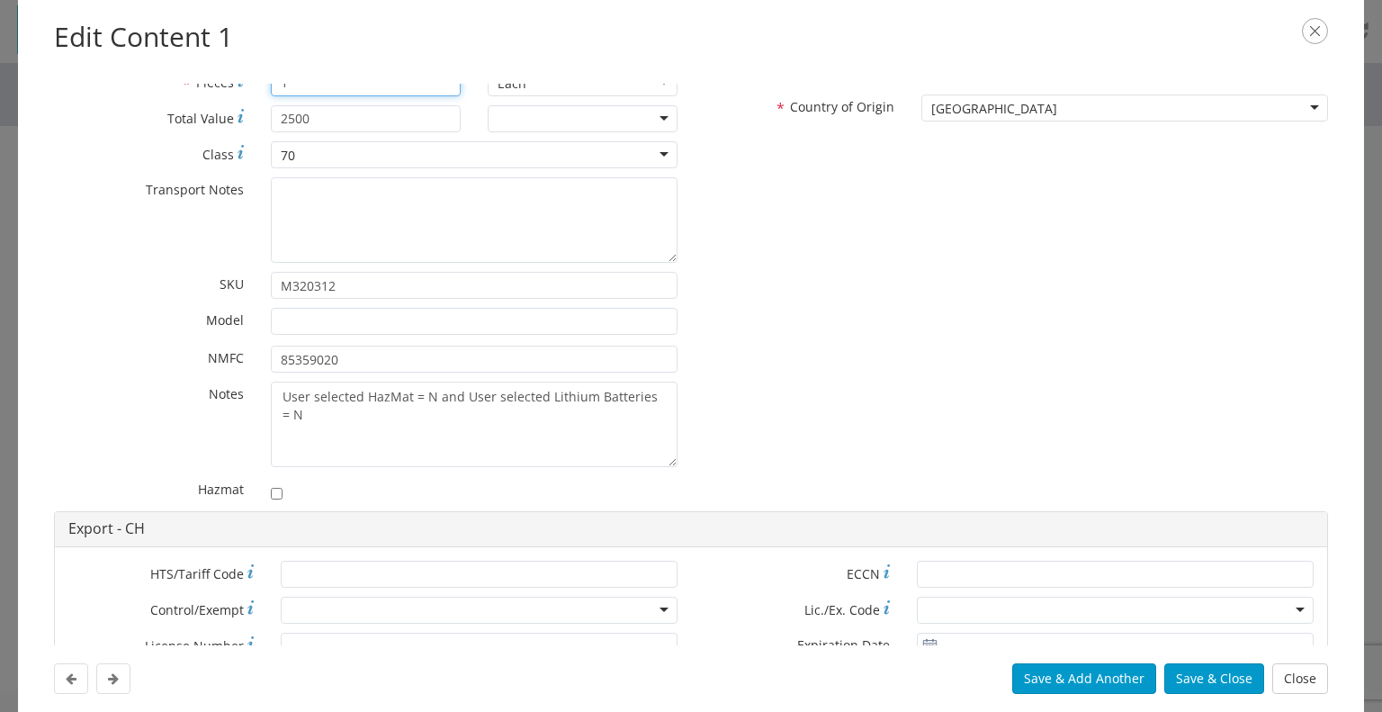
scroll to position [180, 0]
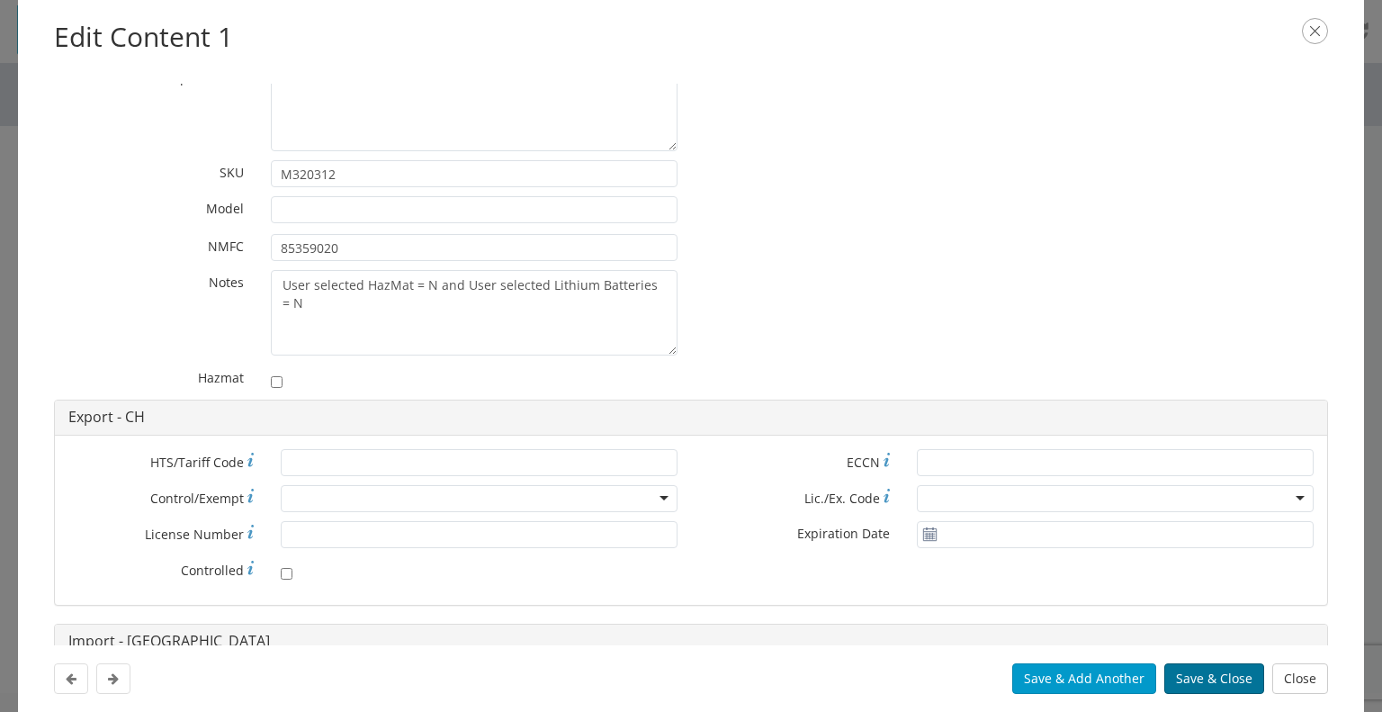
type input "1"
click at [1200, 682] on button "Save & Close" at bounding box center [1214, 678] width 100 height 31
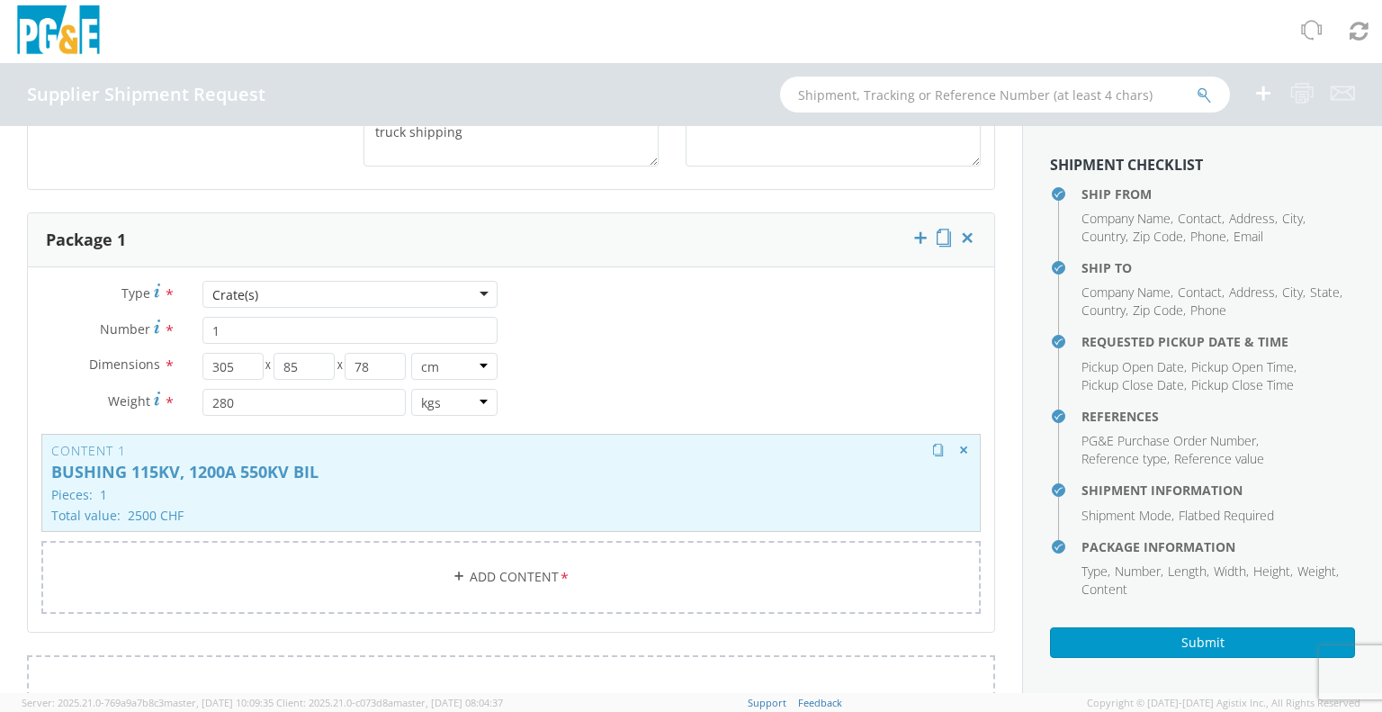
click at [277, 466] on p "BUSHING 115KV, 1200A 550KV BIL" at bounding box center [511, 472] width 920 height 18
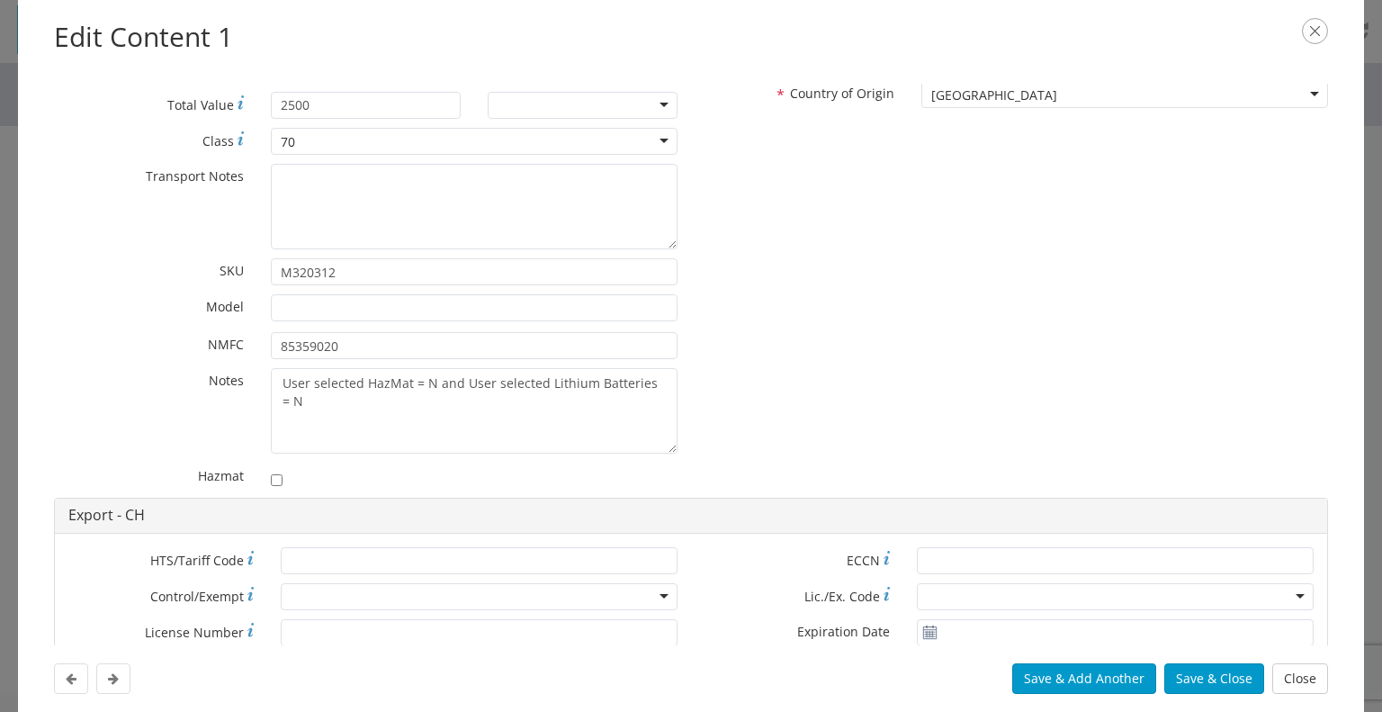
scroll to position [0, 0]
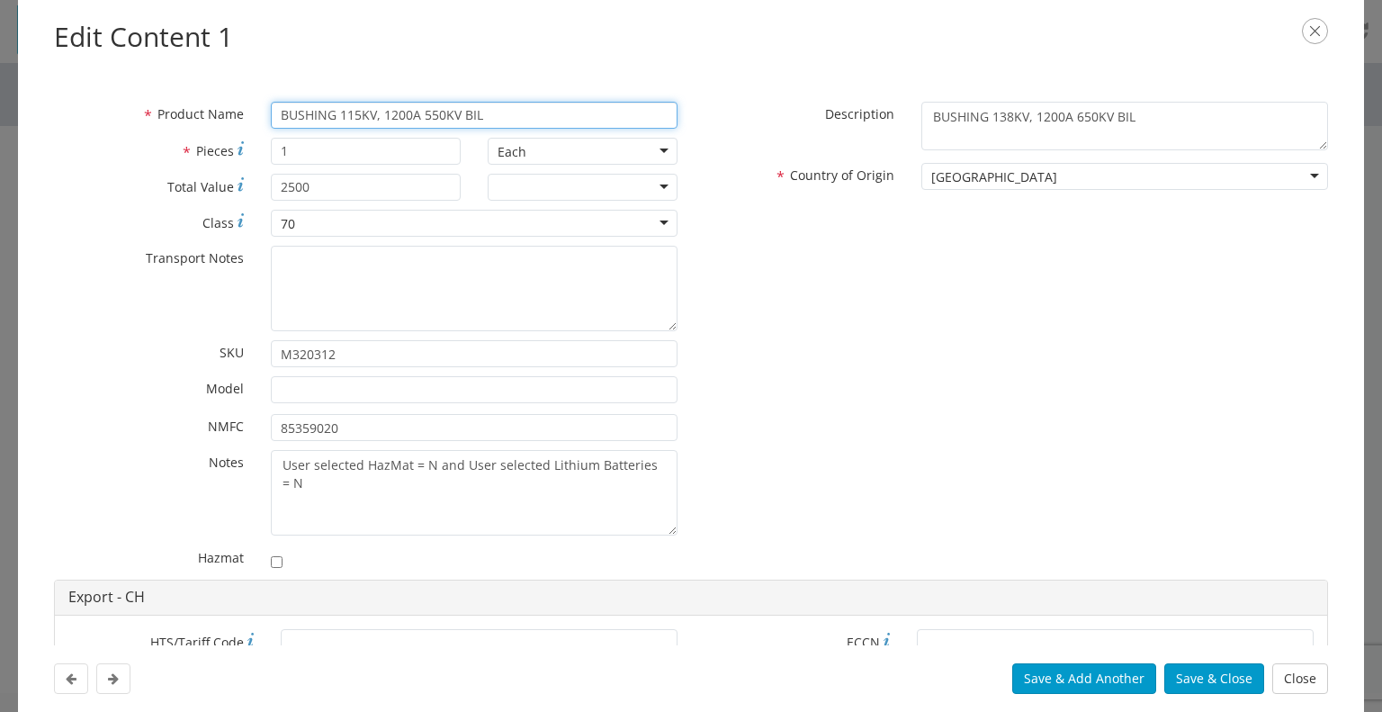
click at [342, 112] on input "BUSHING 115KV, 1200A 550KV BIL" at bounding box center [474, 115] width 407 height 27
click at [426, 114] on input "BUSHING 138KV, 1200A 550KV BIL" at bounding box center [474, 115] width 407 height 27
type input "BUSHING 138KV, 1200A 650KV BIL"
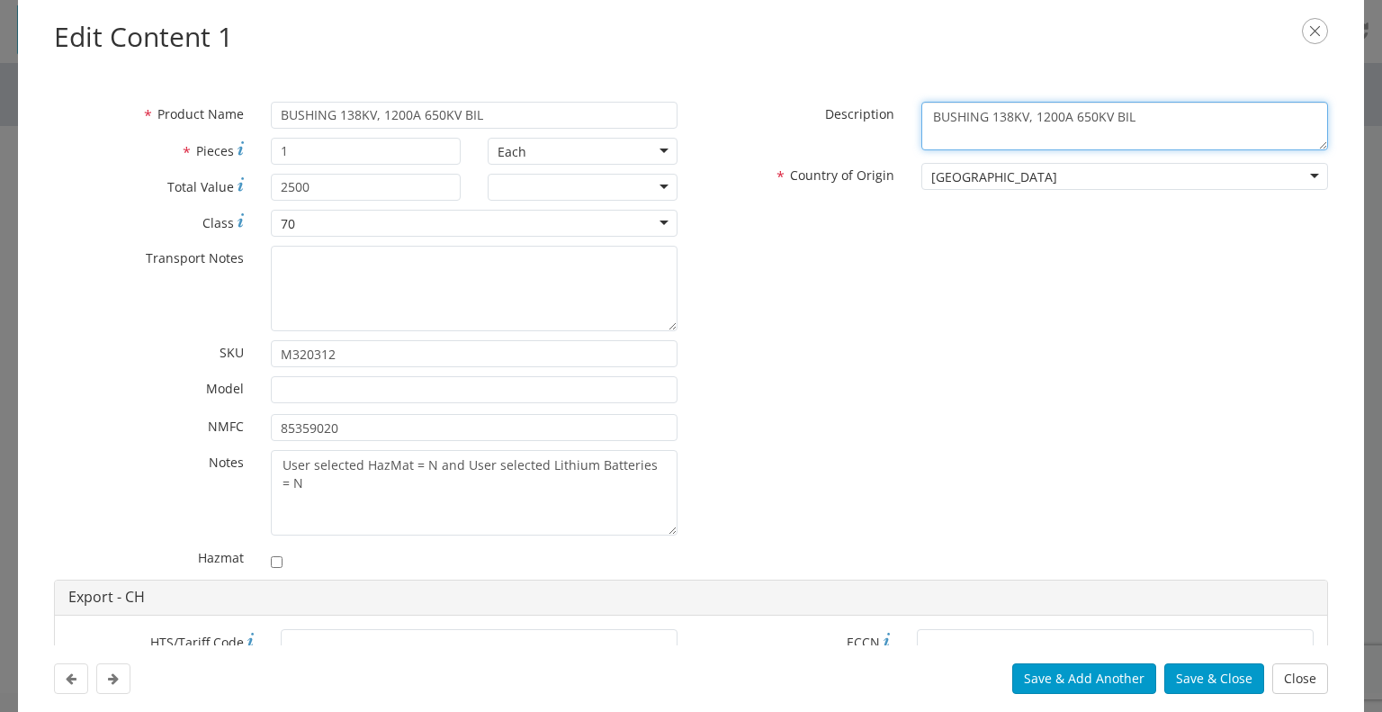
click at [1166, 121] on textarea "BUSHING 138KV, 1200A 650KV BIL" at bounding box center [1124, 126] width 407 height 49
type textarea "BUSHING 138KV, 1200A 650KV BIL, Presentation Bushing, non-operational"
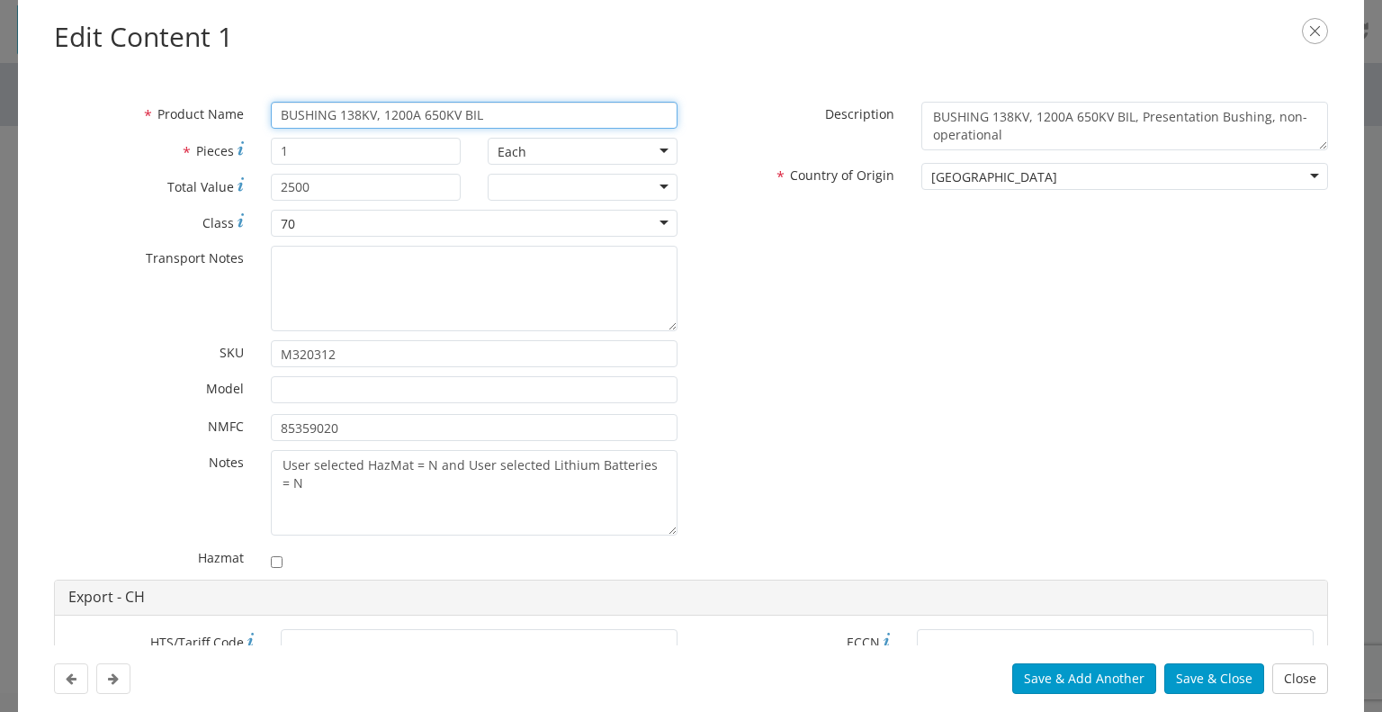
click at [499, 113] on input "BUSHING 138KV, 1200A 650KV BIL" at bounding box center [474, 115] width 407 height 27
click at [634, 121] on input "BUSHING 138KV, 1200A 650KV BIL, presentation bushing, non-electrically operatio…" at bounding box center [474, 115] width 407 height 27
type input "BUSHING 138KV, 1200A 650KV BIL, presentation bushing, non-electrically operatio…"
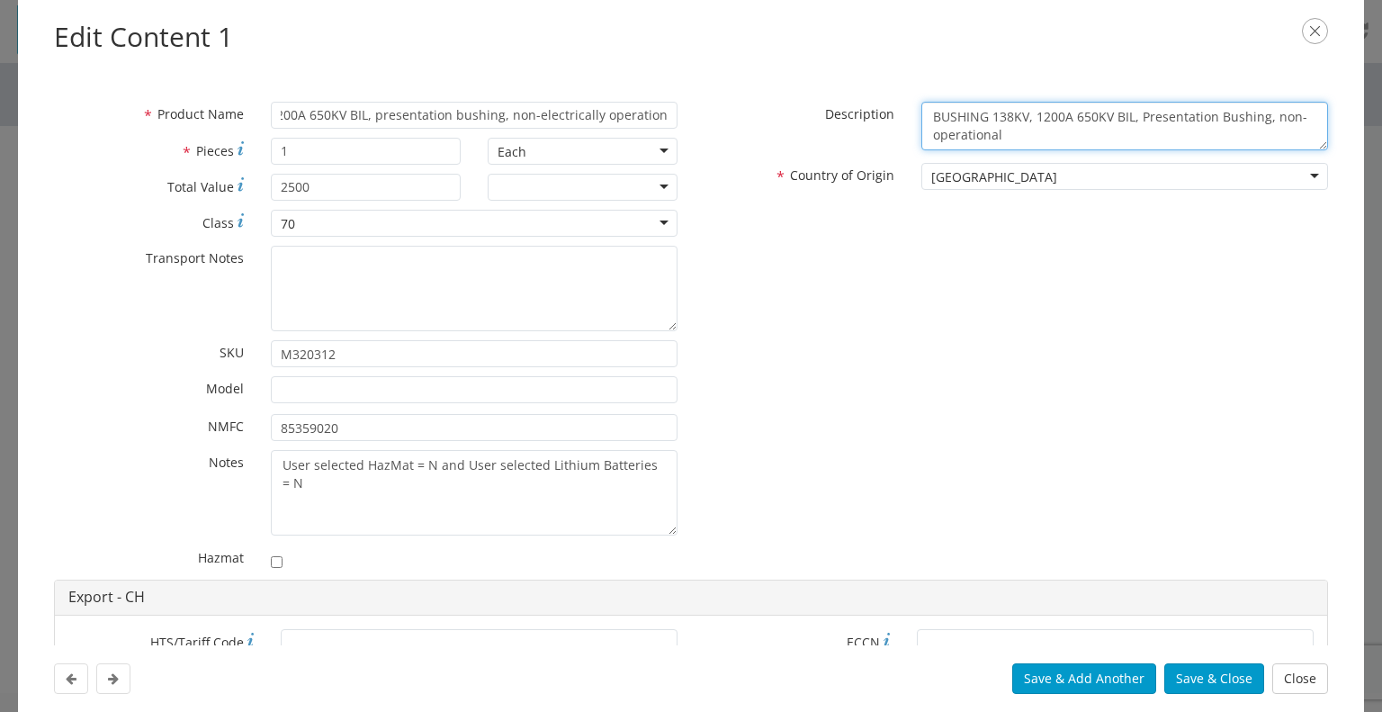
click at [924, 139] on textarea "BUSHING 138KV, 1200A 650KV BIL, Presentation Bushing, non-operational" at bounding box center [1124, 126] width 407 height 49
click at [1059, 132] on textarea "BUSHING 138KV, 1200A 650KV BIL, Presentation Bushing, non-electrically operatio…" at bounding box center [1124, 126] width 407 height 49
type textarea "BUSHING 138KV, 1200A 650KV BIL, Presentation Bushing, non-electrically operatio…"
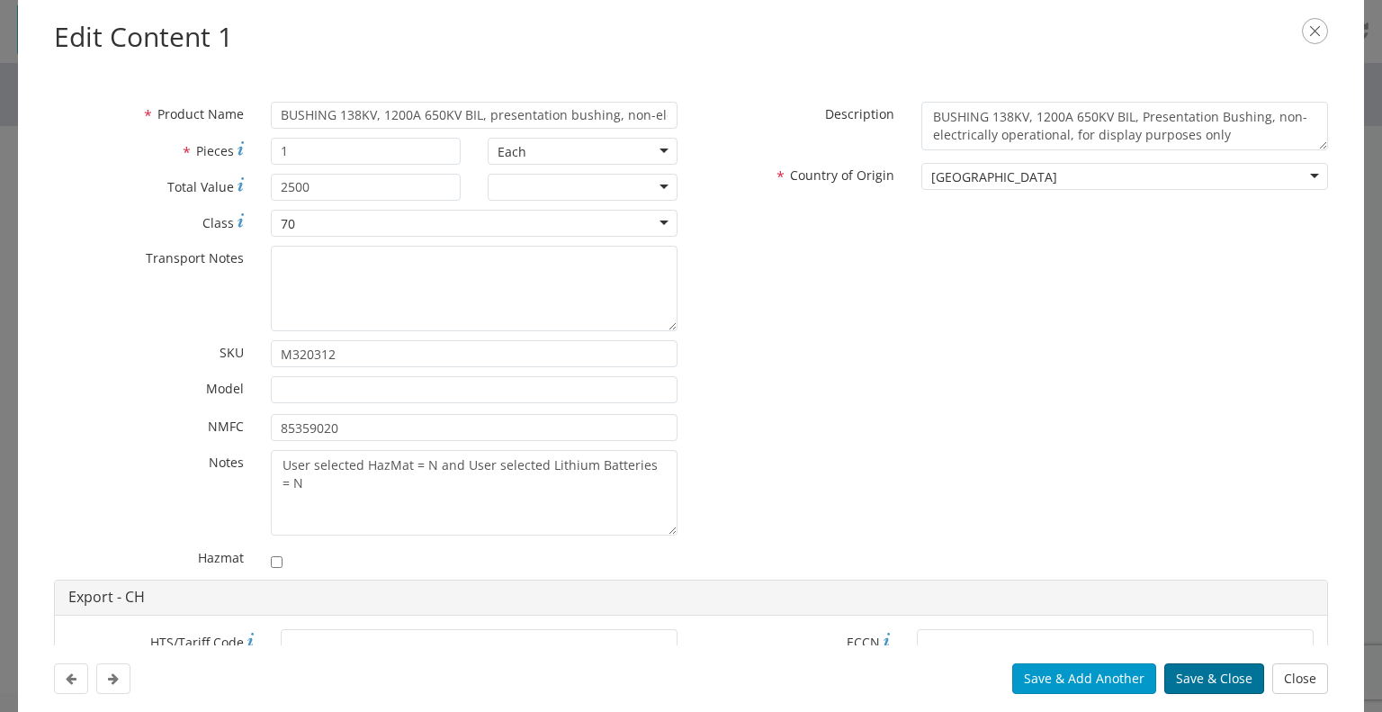
click at [1208, 688] on button "Save & Close" at bounding box center [1214, 678] width 100 height 31
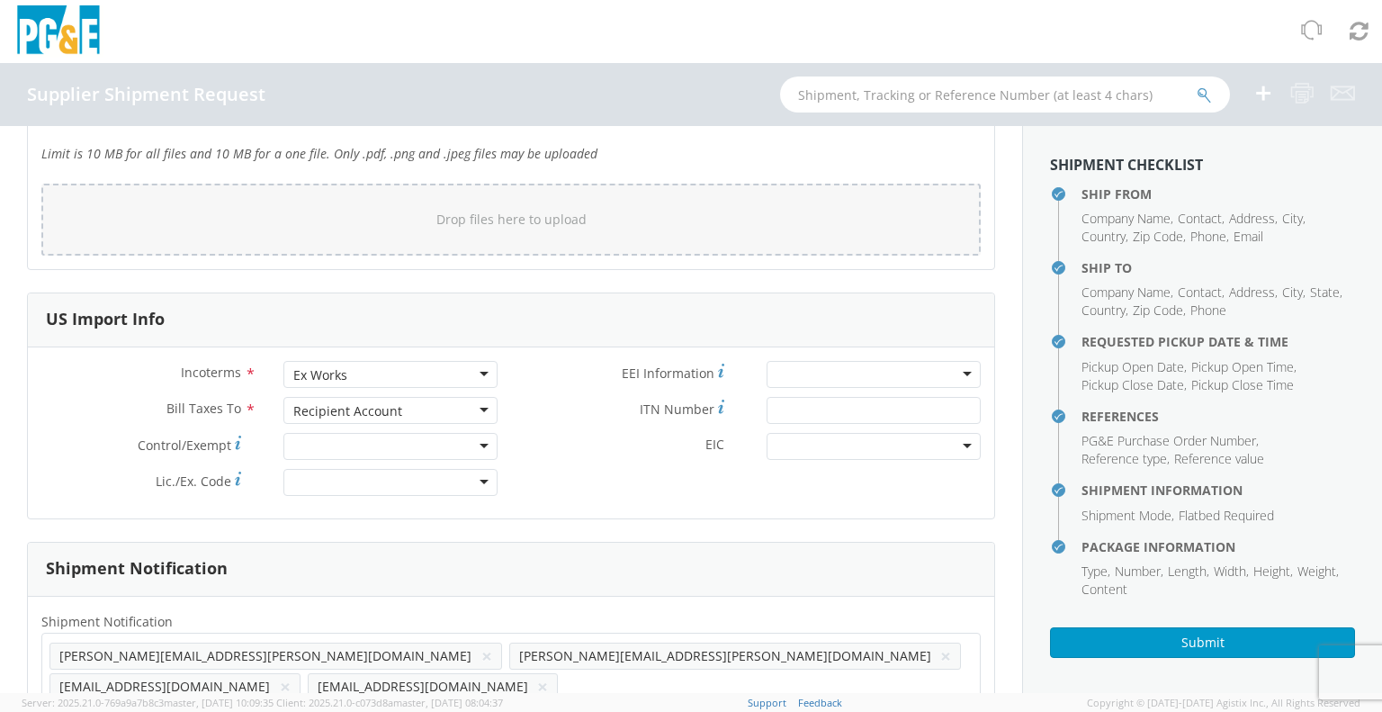
scroll to position [1620, 0]
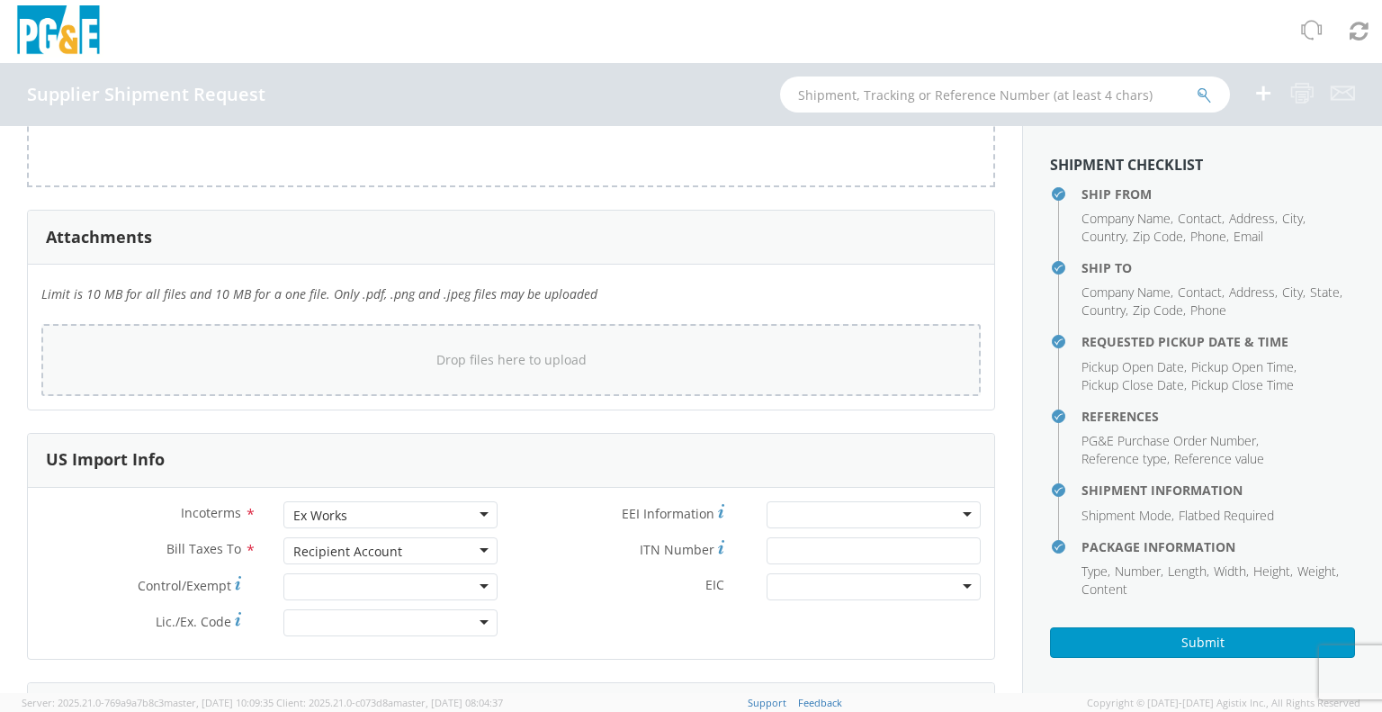
click at [421, 359] on div "Drop files here to upload" at bounding box center [511, 359] width 911 height 43
type input "C:\fakepath\PARC Packing Slip I02109 for PGE 3501374926 138kv RIS Presentation …"
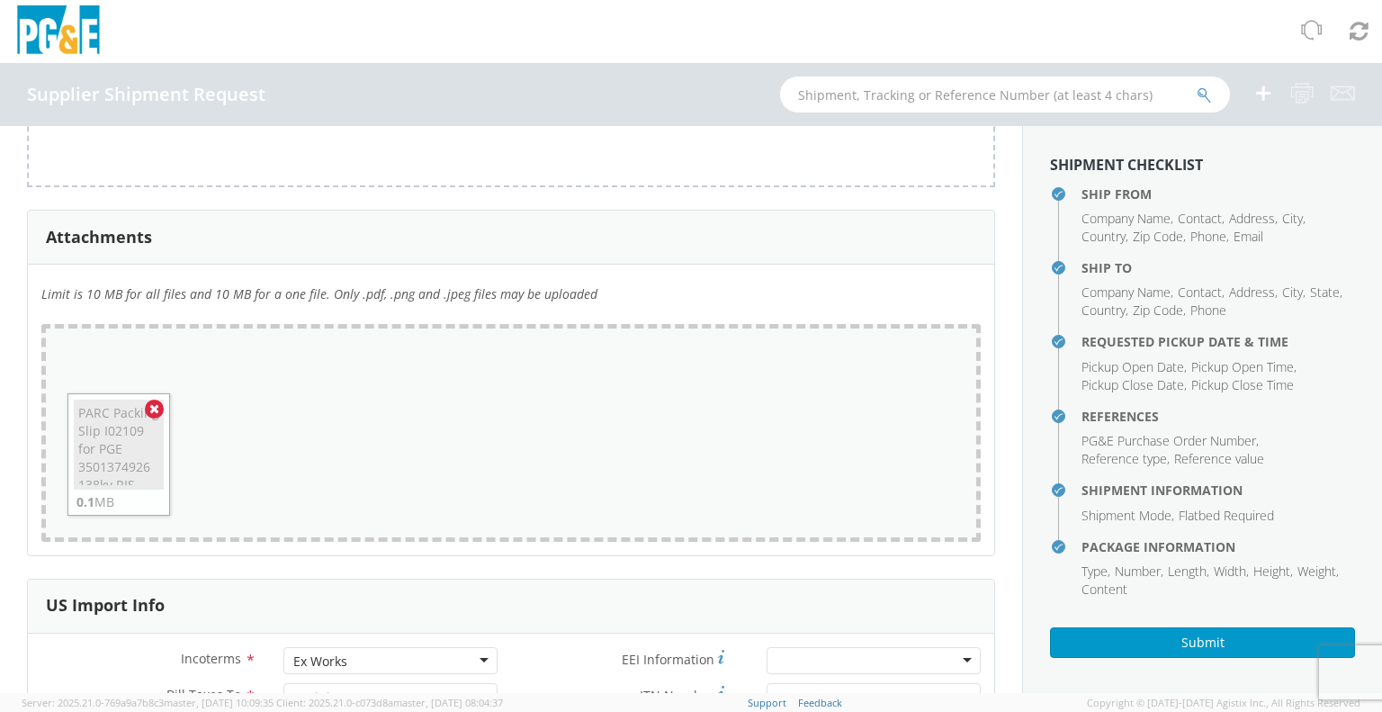
click at [381, 444] on div "Drop files here to upload PARC Packing Slip I02109 for PGE 3501374926 138kv RIS…" at bounding box center [510, 433] width 939 height 218
type input "C:\fakepath\PARC Commercial Invoice I02109 for PGE 3501374926 138kv RIS Present…"
click at [428, 431] on div "Drop files here to upload PARC Packing Slip I02109 for PGE 3501374926 138kv RIS…" at bounding box center [510, 433] width 939 height 218
type input "C:\fakepath\[PERSON_NAME] [PERSON_NAME] Packing Slip I2109 EA2024 702 PL R3-216…"
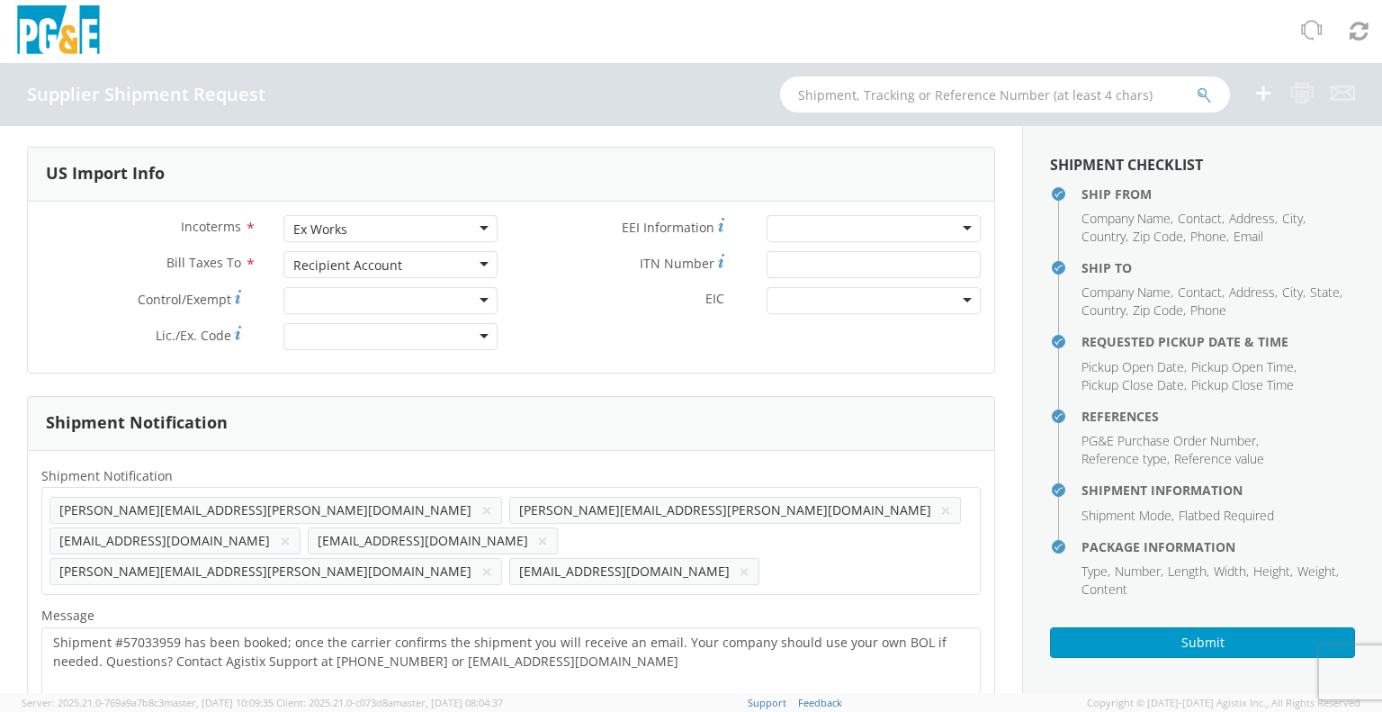
scroll to position [2069, 0]
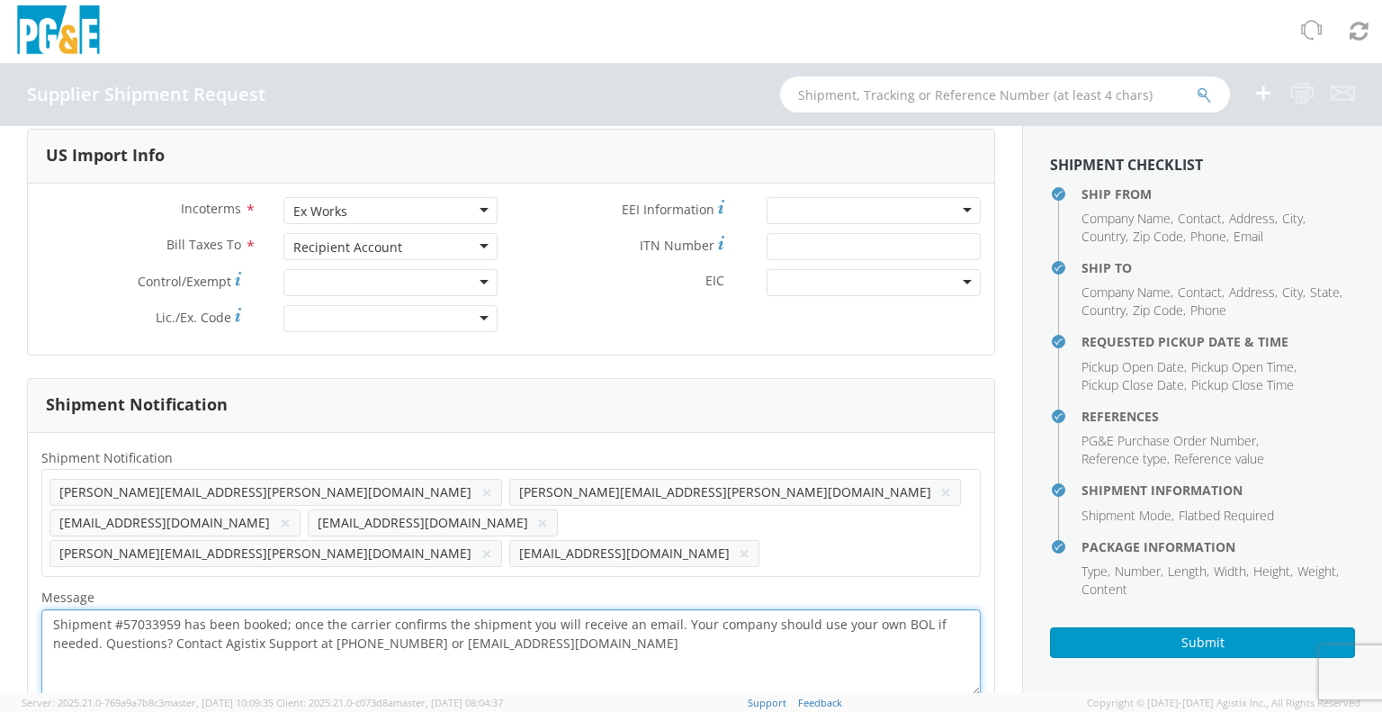
drag, startPoint x: 53, startPoint y: 589, endPoint x: 579, endPoint y: 608, distance: 526.7
click at [579, 609] on textarea "Shipment #57033959 has been booked; once the carrier confirms the shipment you …" at bounding box center [510, 651] width 939 height 85
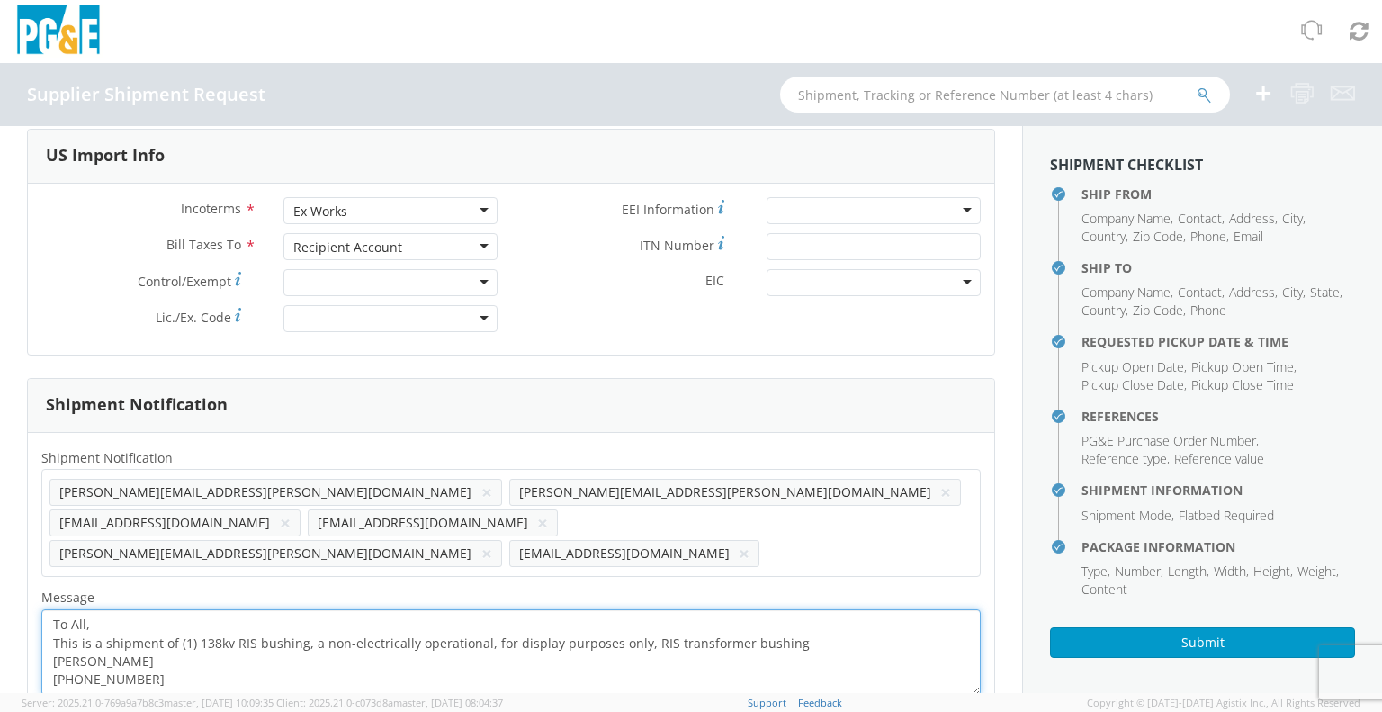
scroll to position [12, 0]
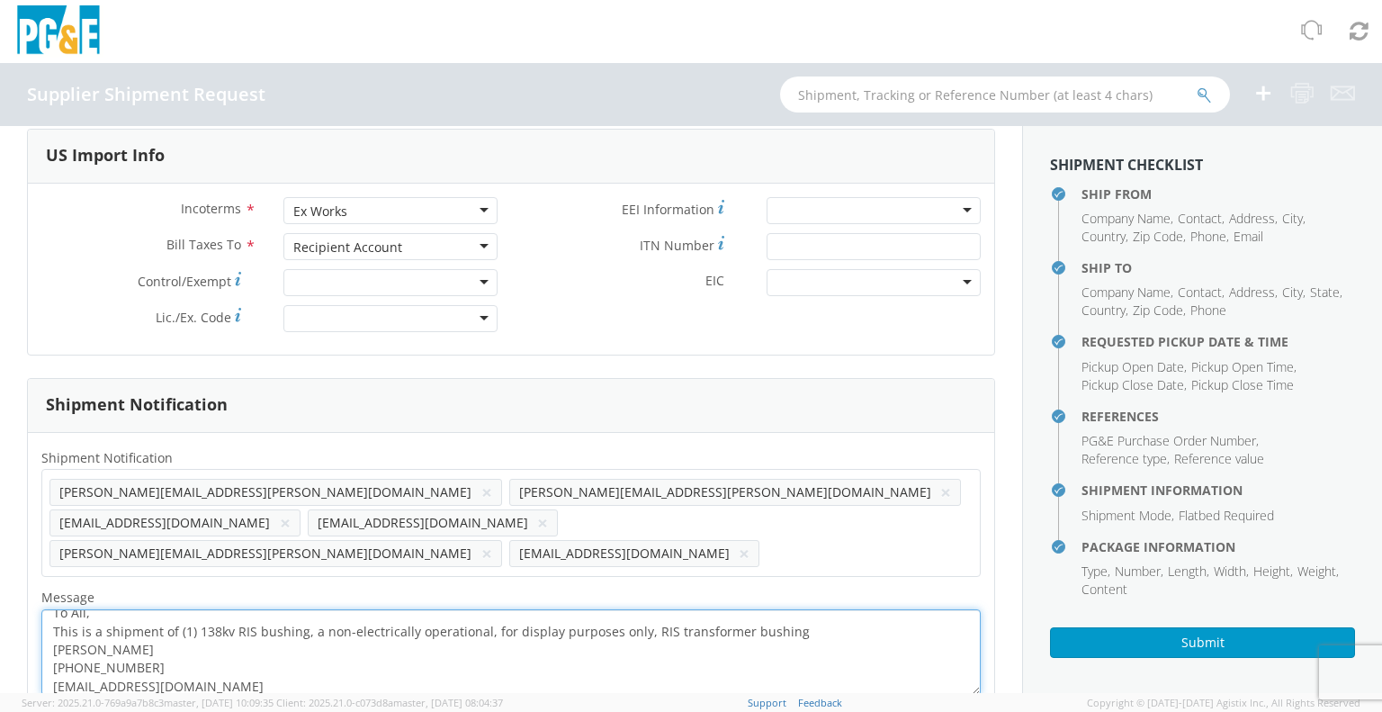
click at [141, 614] on textarea "To All, This is a shipment of (1) 138kv RIS bushing, a non-electrically operati…" at bounding box center [510, 651] width 939 height 85
type textarea "To All, This is a shipment of (1) 138kv RIS bushing, a non-electrically operati…"
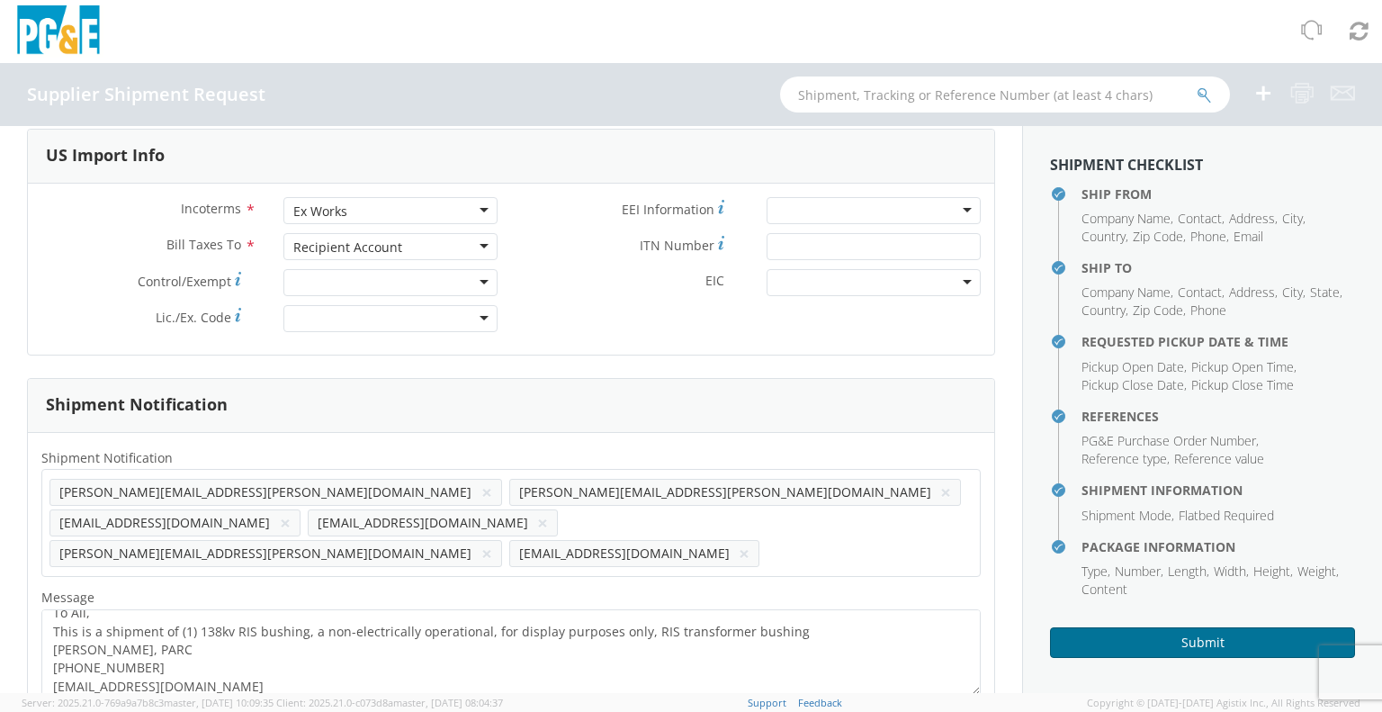
click at [1138, 643] on button "Submit" at bounding box center [1202, 642] width 305 height 31
